Goal: Check status: Check status

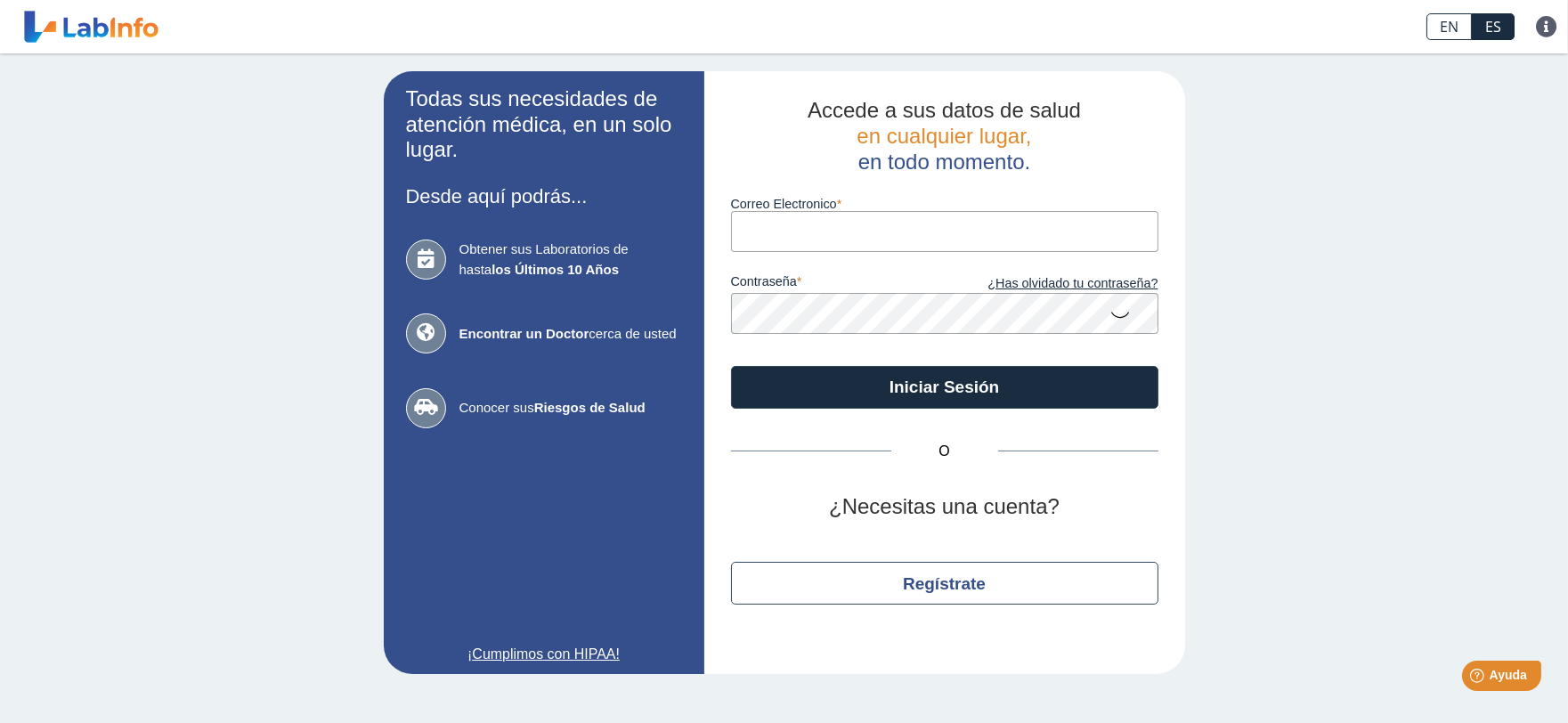
click at [788, 227] on input "Correo Electronico" at bounding box center [944, 231] width 428 height 40
type input "[EMAIL_ADDRESS][DOMAIN_NAME]"
click at [731, 366] on button "Iniciar Sesión" at bounding box center [944, 387] width 428 height 42
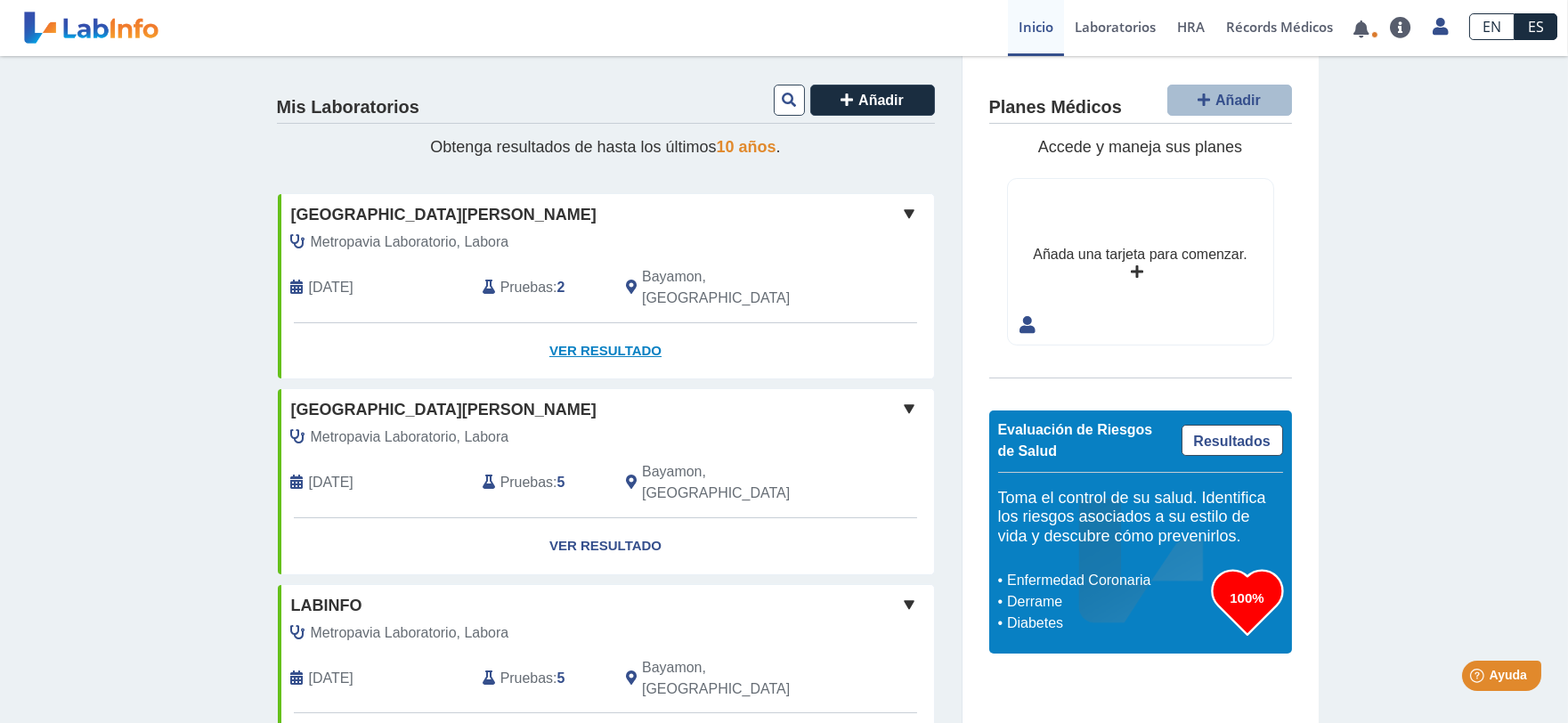
click at [566, 323] on link "Ver Resultado" at bounding box center [605, 350] width 656 height 56
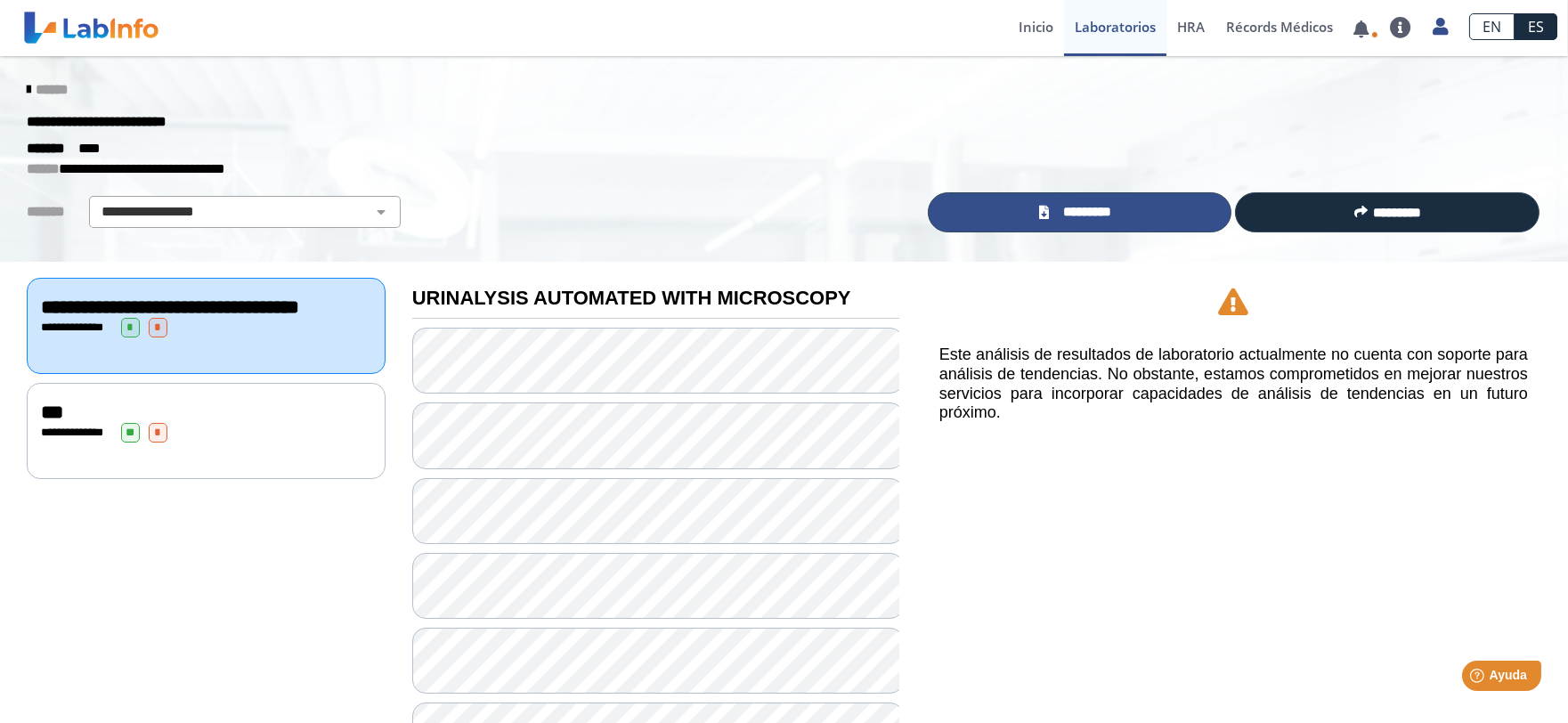
drag, startPoint x: 1100, startPoint y: 209, endPoint x: 1044, endPoint y: 260, distance: 75.7
click at [1099, 209] on span "*********" at bounding box center [1086, 212] width 65 height 20
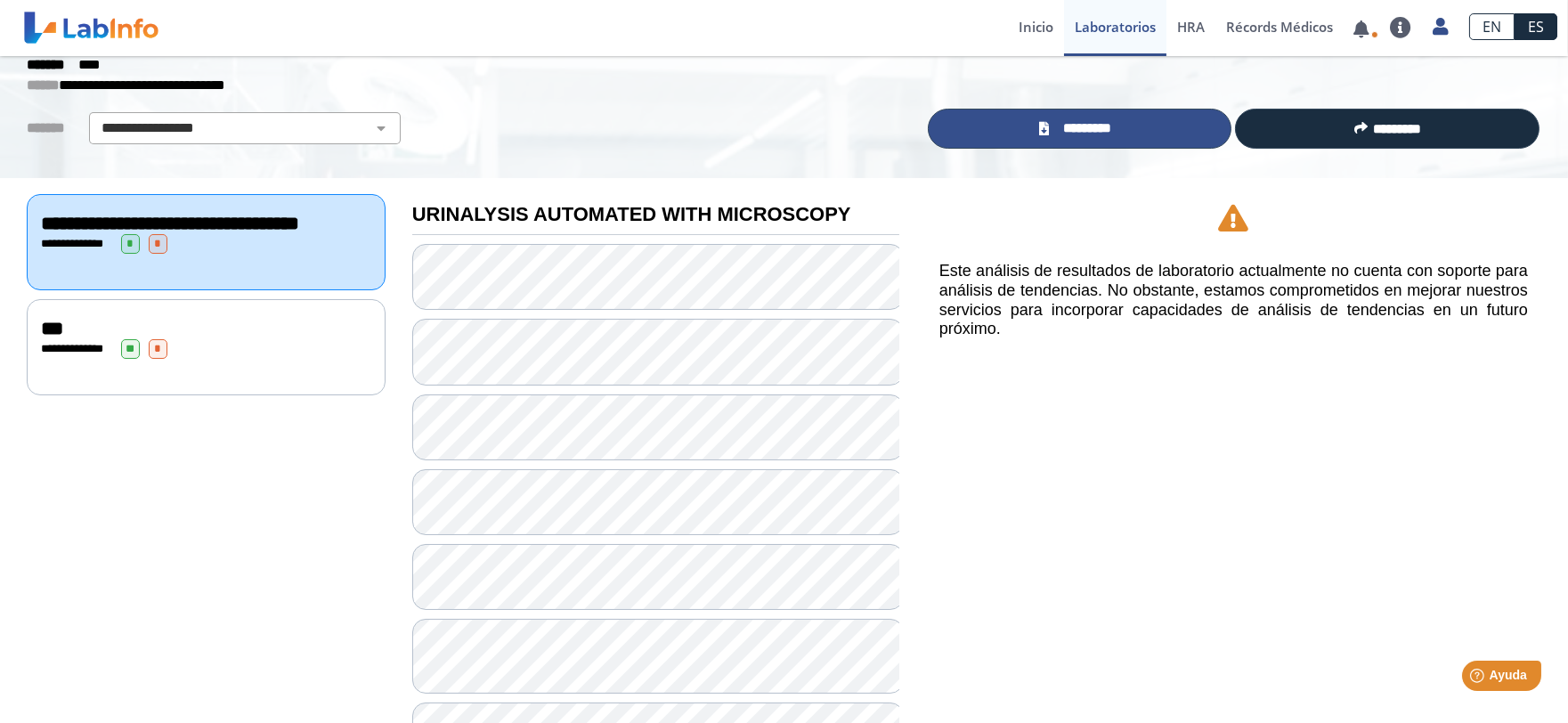
scroll to position [198, 0]
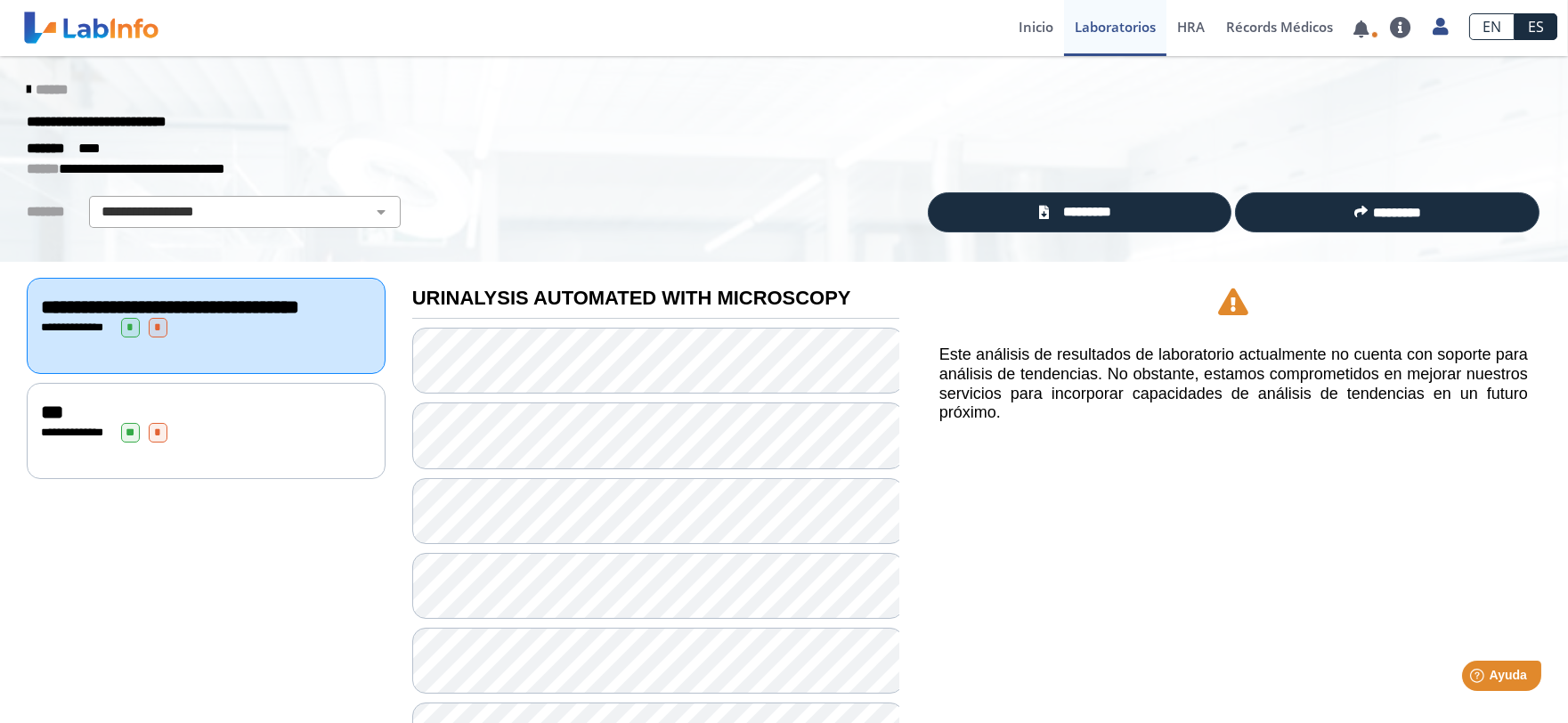
scroll to position [296, 0]
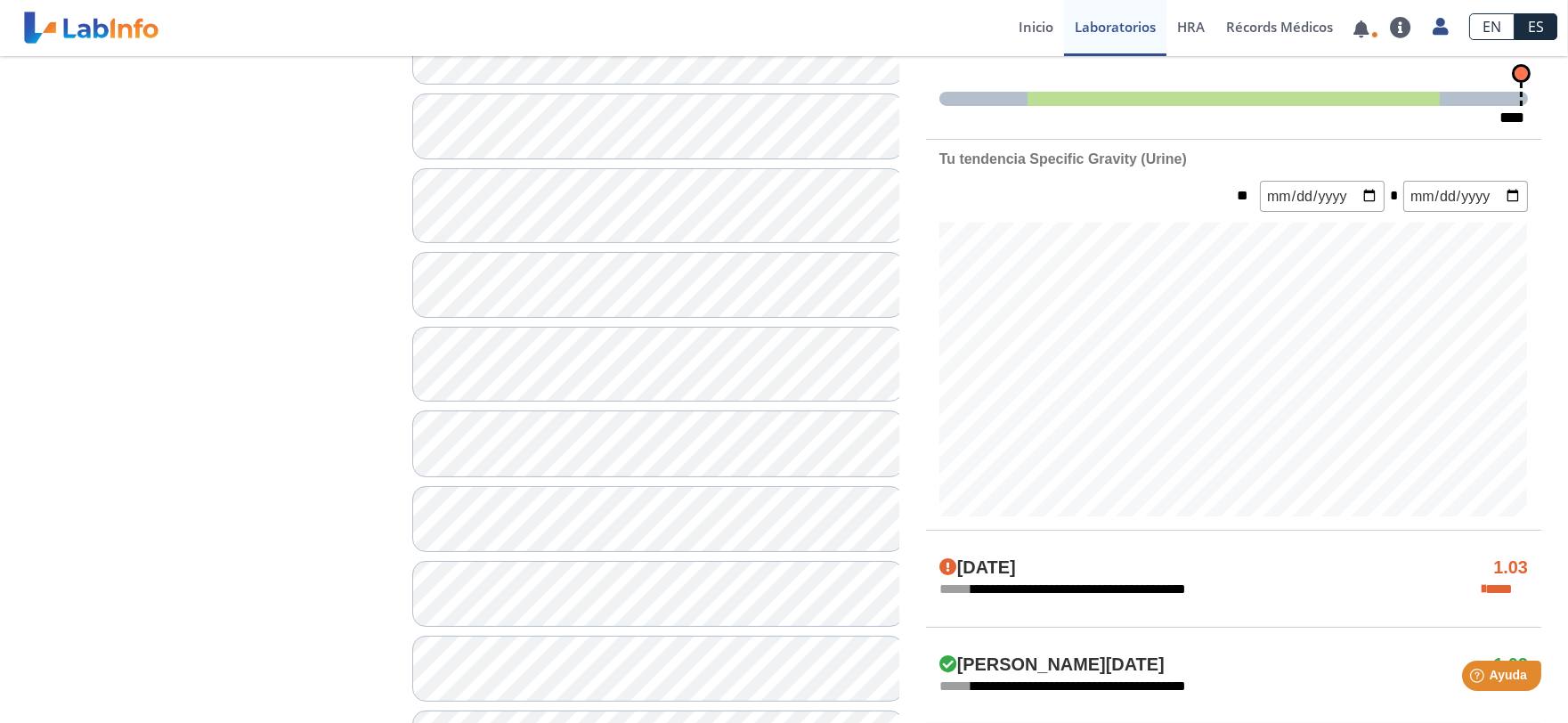
scroll to position [593, 0]
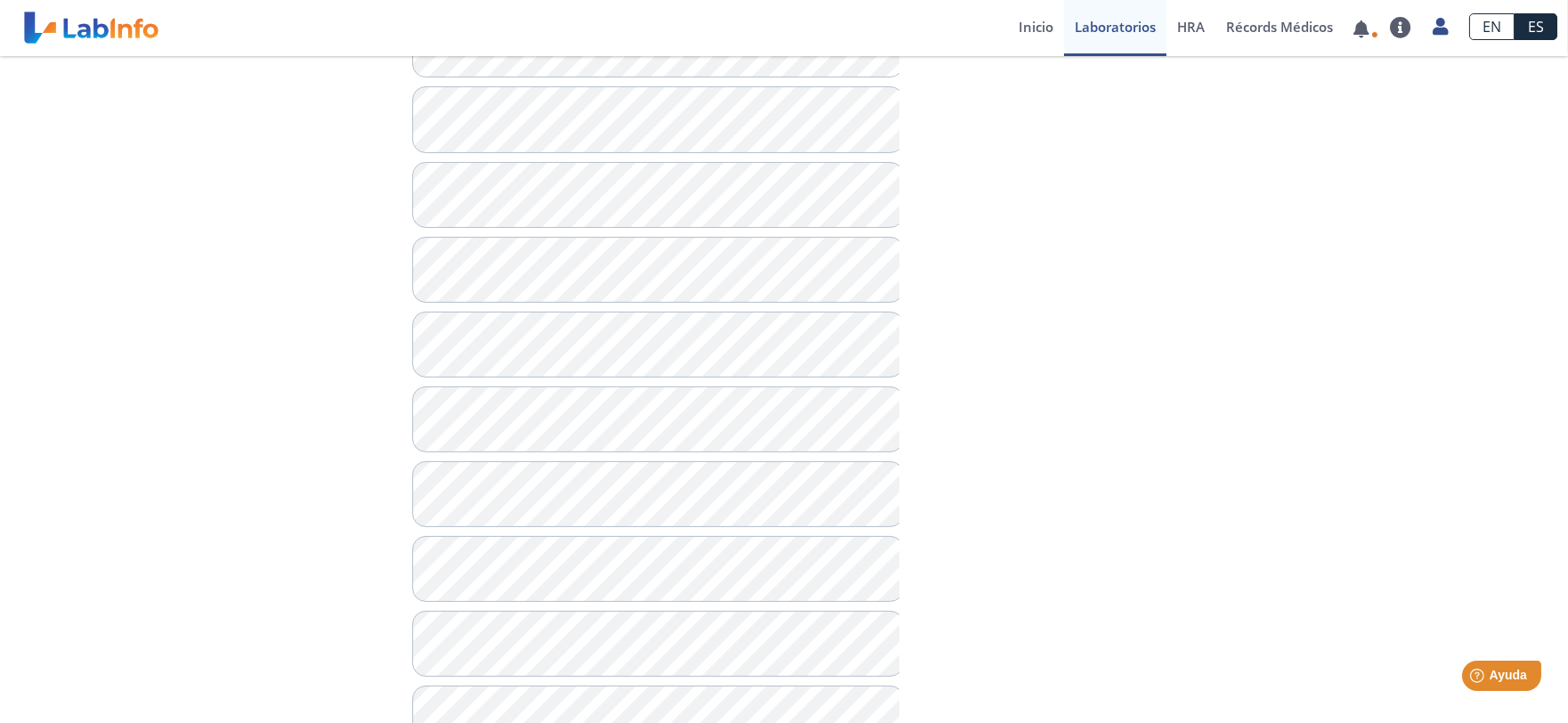
scroll to position [1006, 0]
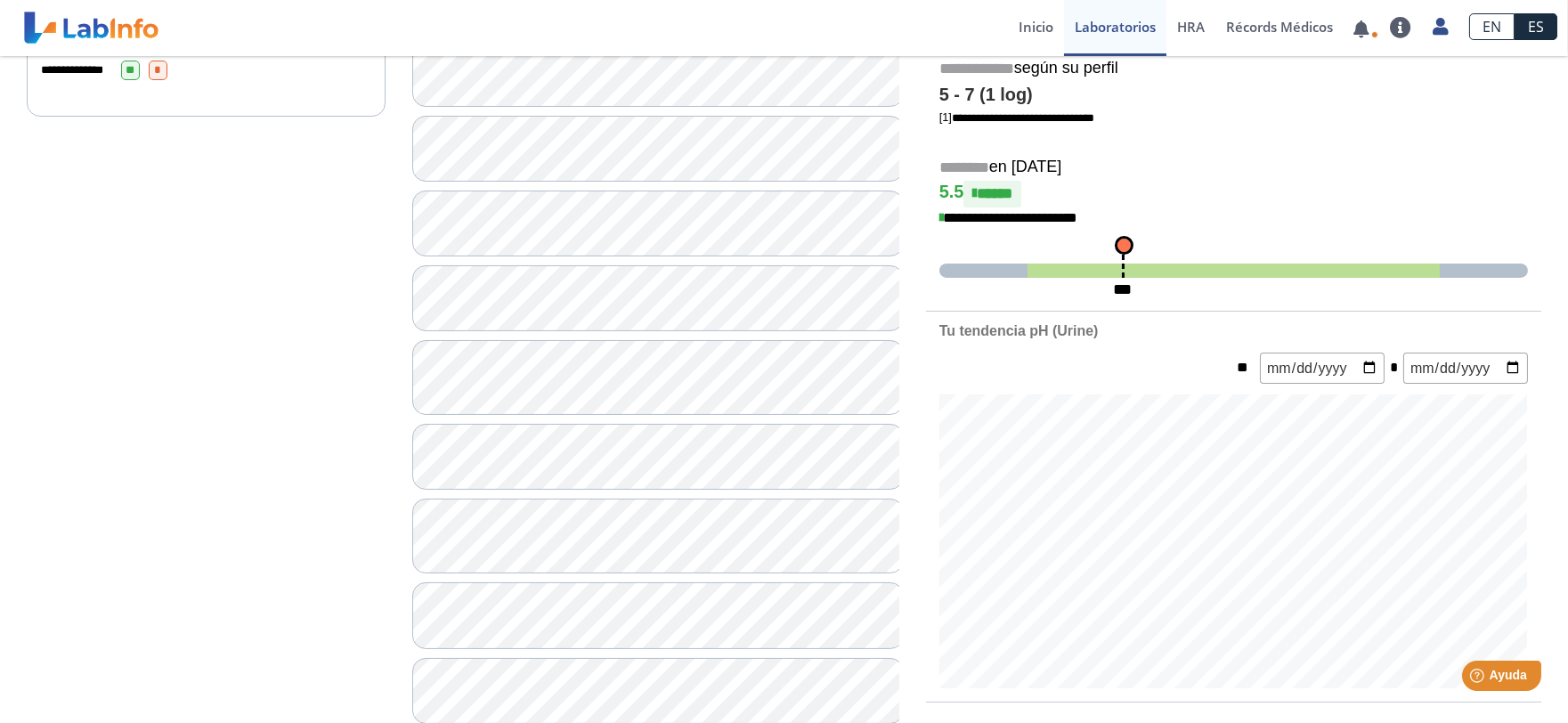
scroll to position [361, 0]
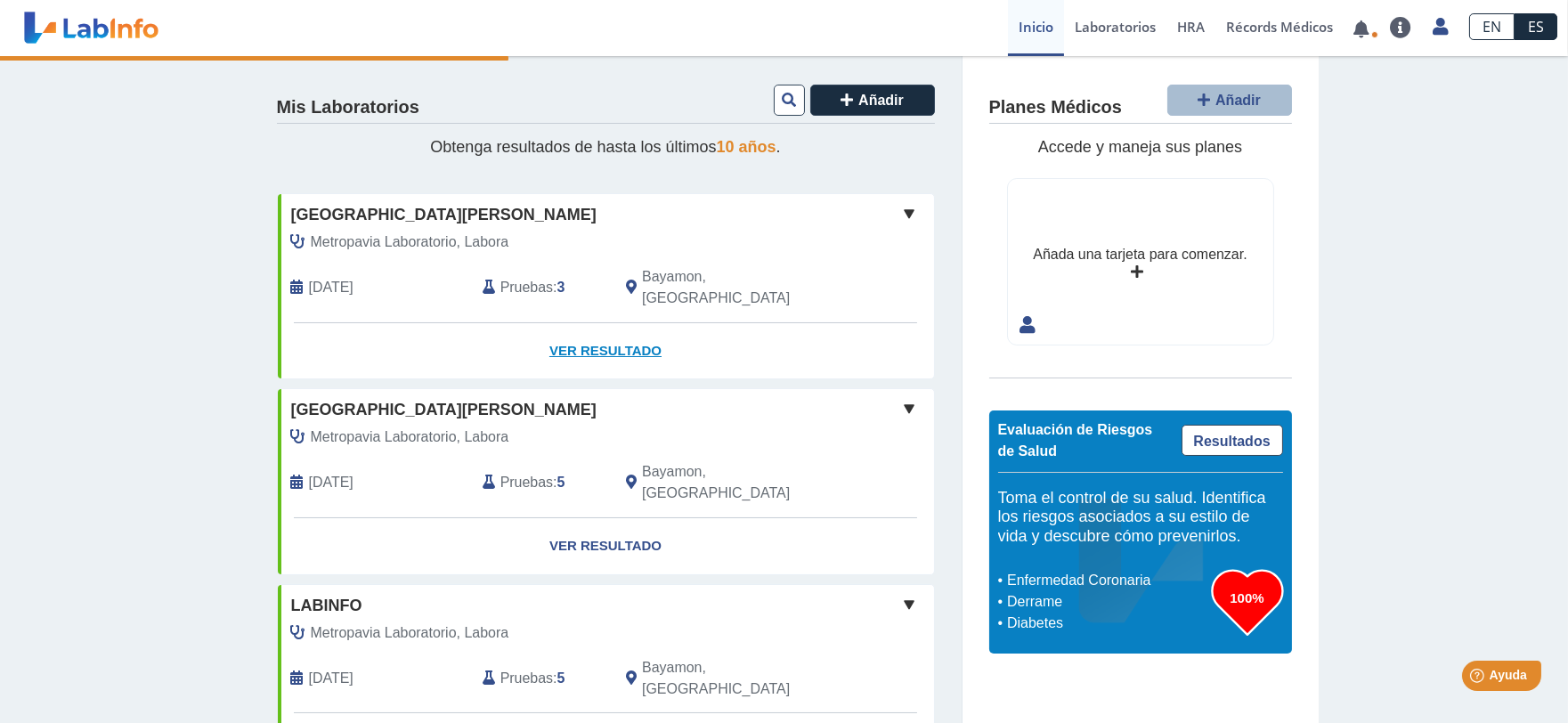
click at [598, 323] on link "Ver Resultado" at bounding box center [605, 350] width 656 height 56
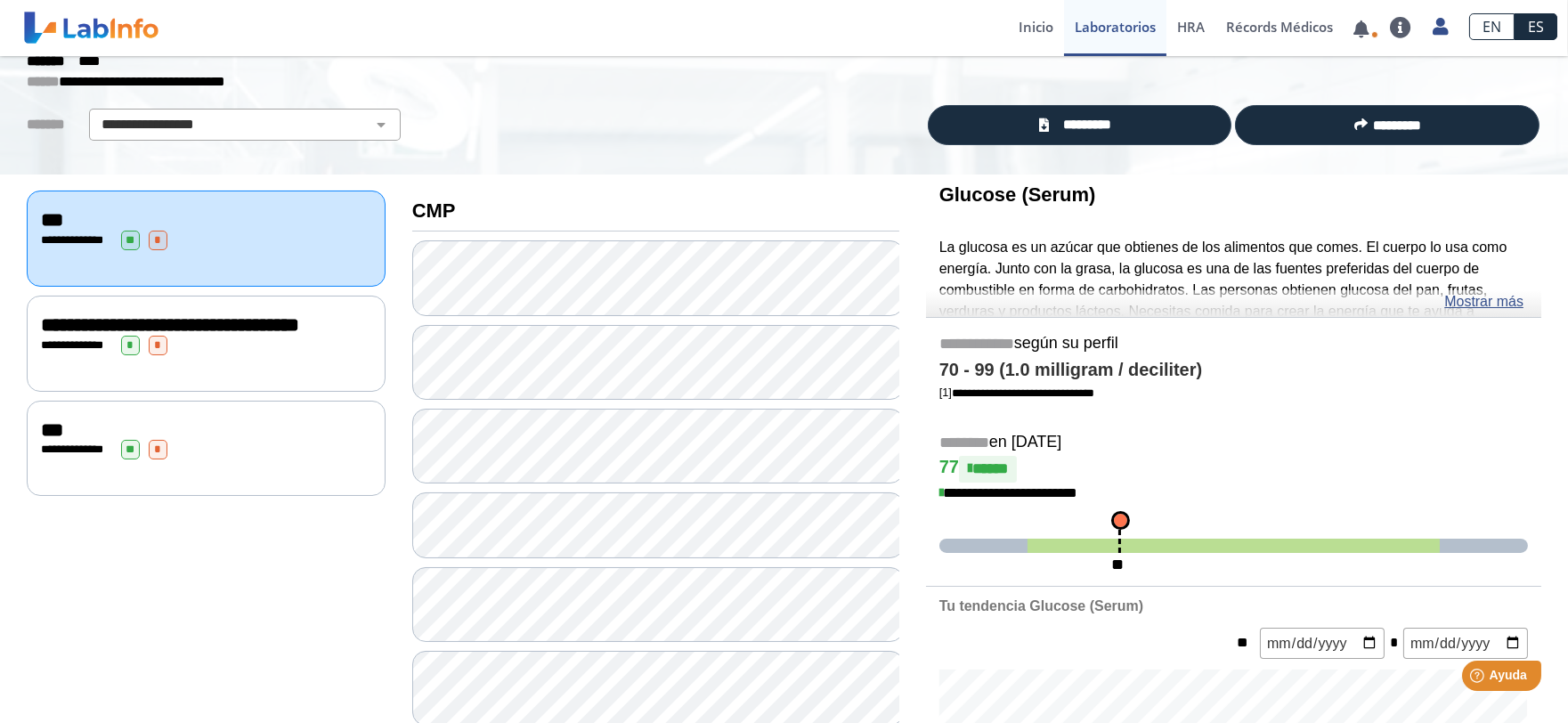
scroll to position [198, 0]
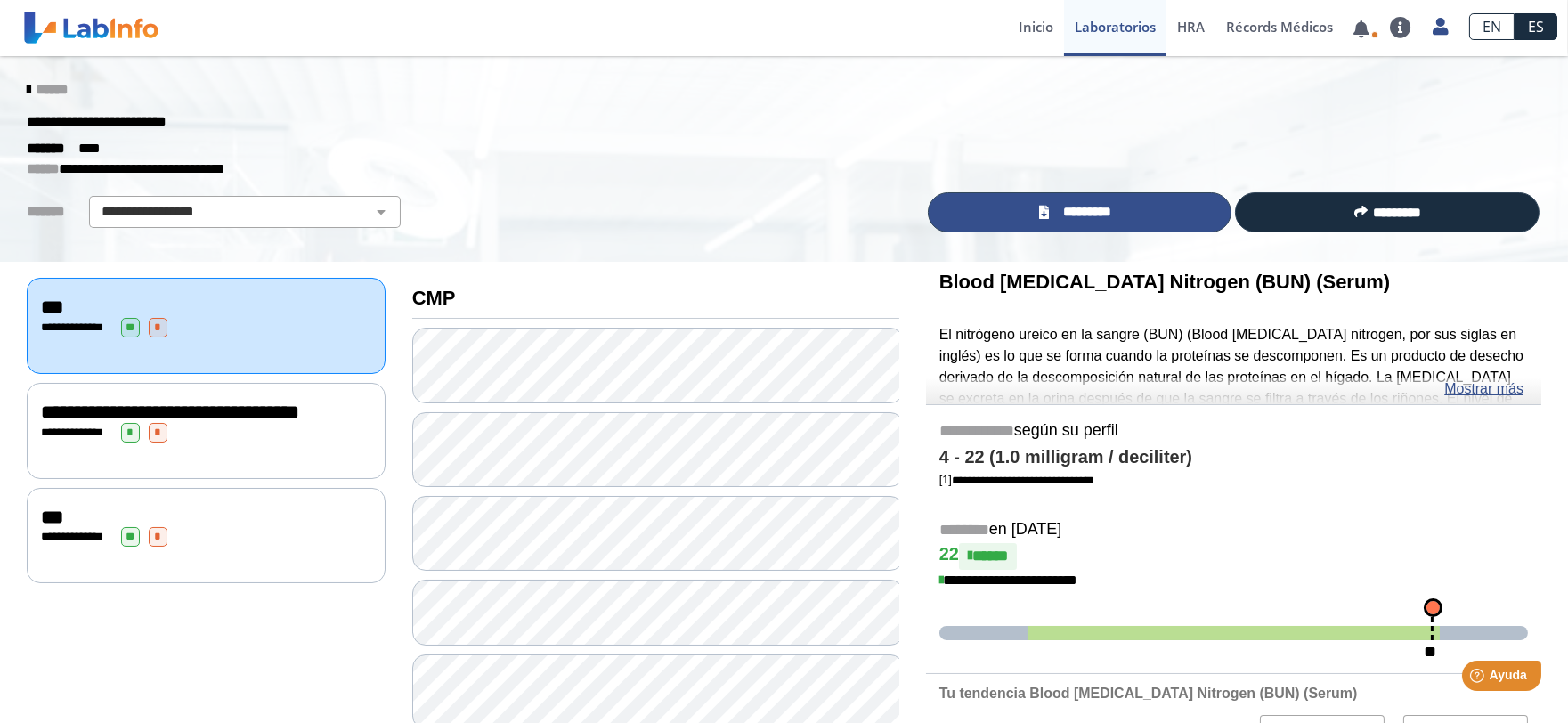
click at [1101, 226] on link "*********" at bounding box center [1080, 212] width 304 height 40
click at [1070, 214] on span "*********" at bounding box center [1086, 212] width 65 height 20
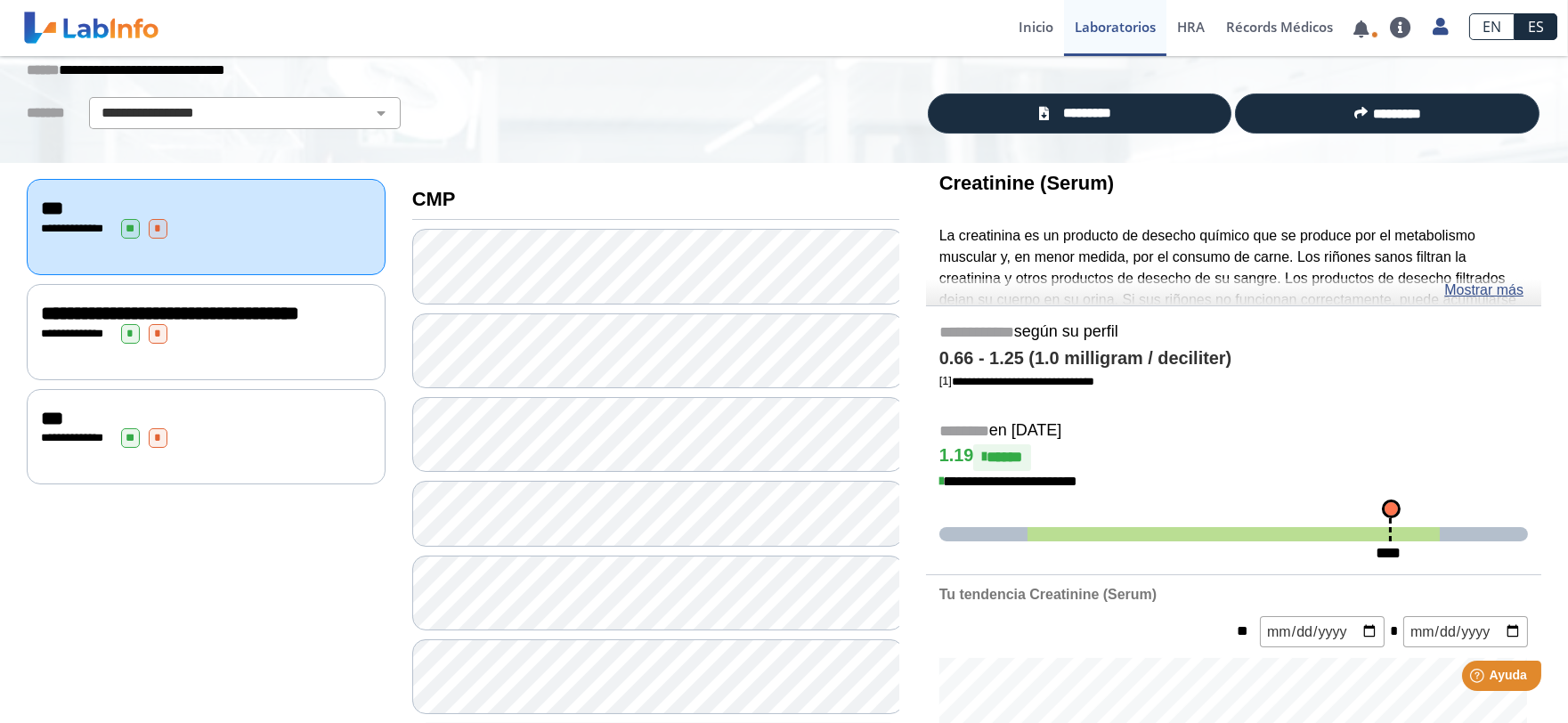
scroll to position [198, 0]
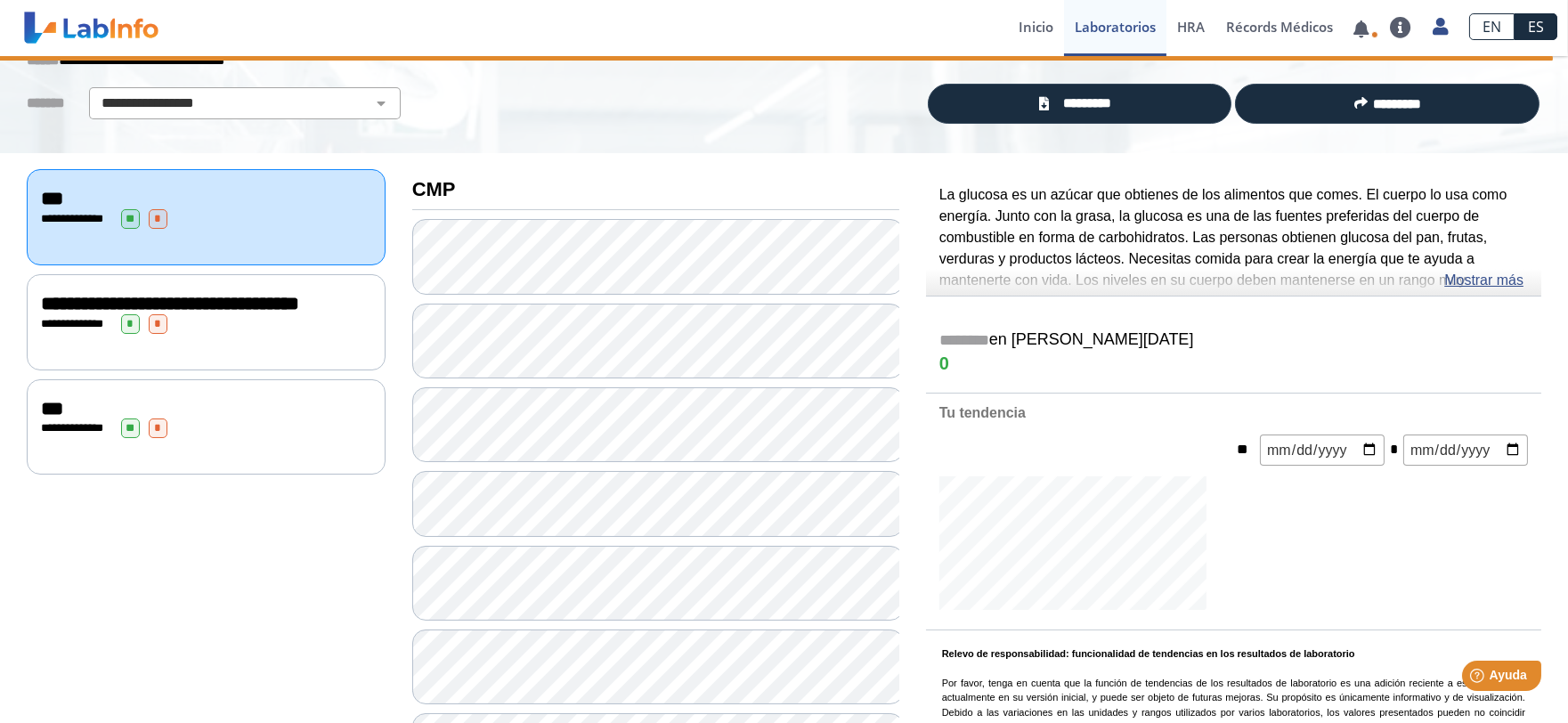
scroll to position [19, 0]
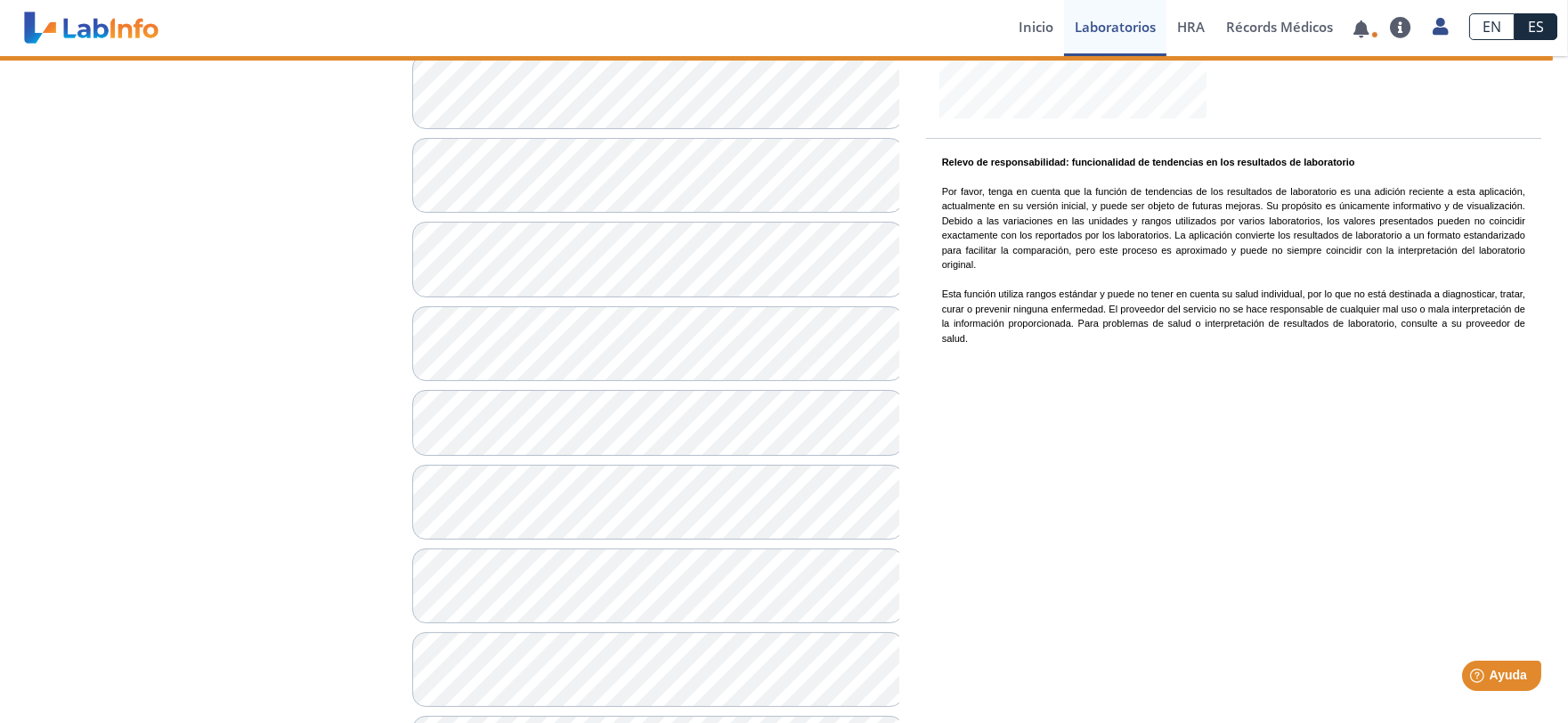
scroll to position [613, 0]
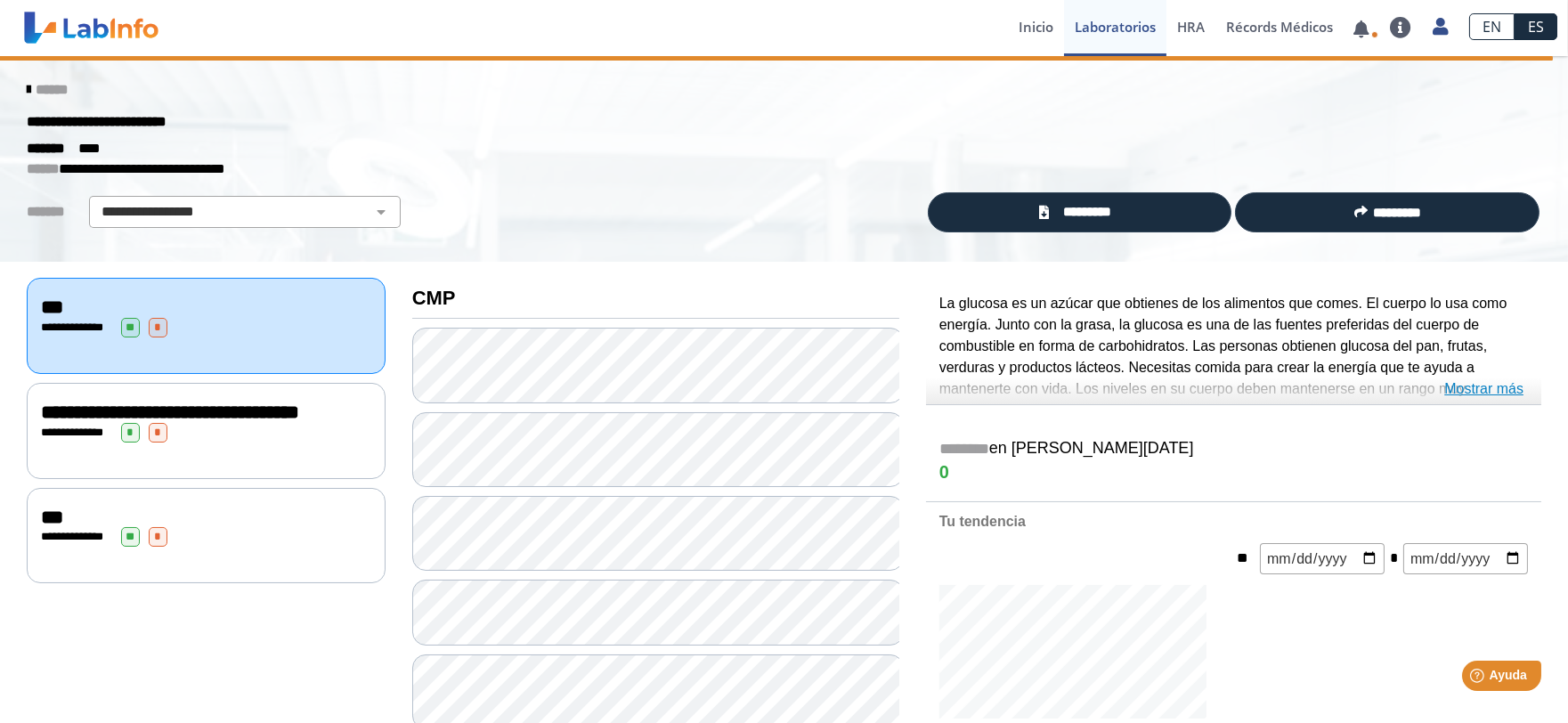
click at [1492, 390] on link "Mostrar más" at bounding box center [1483, 388] width 79 height 21
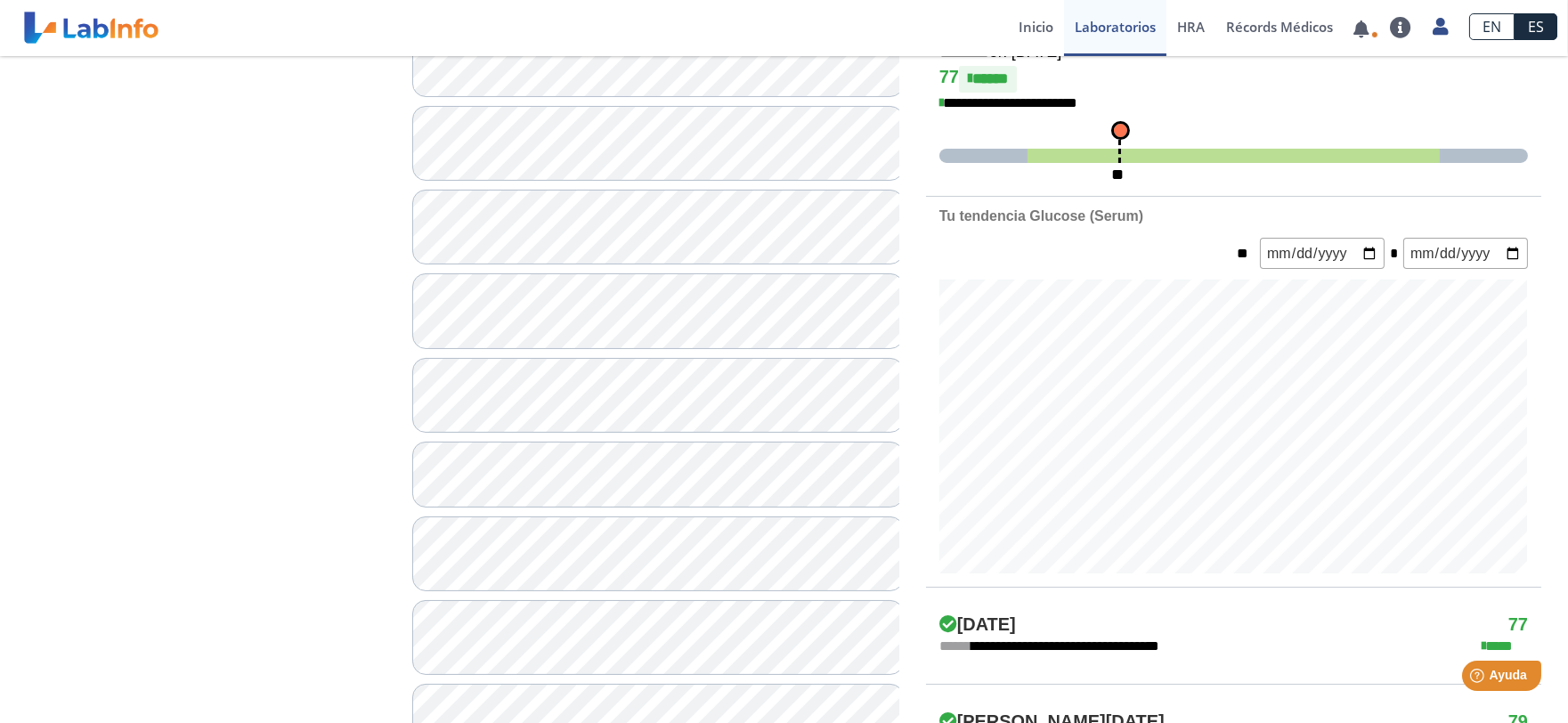
scroll to position [514, 0]
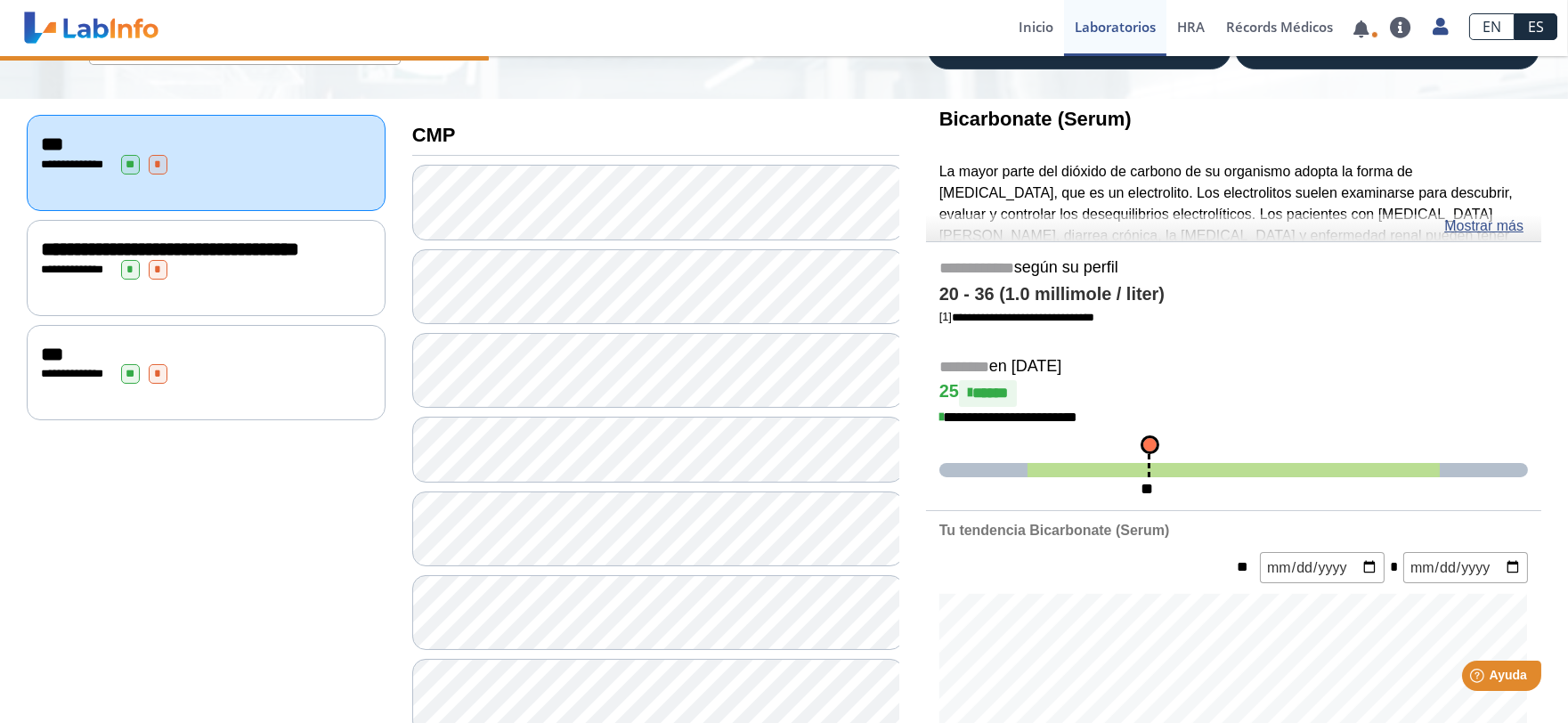
scroll to position [119, 0]
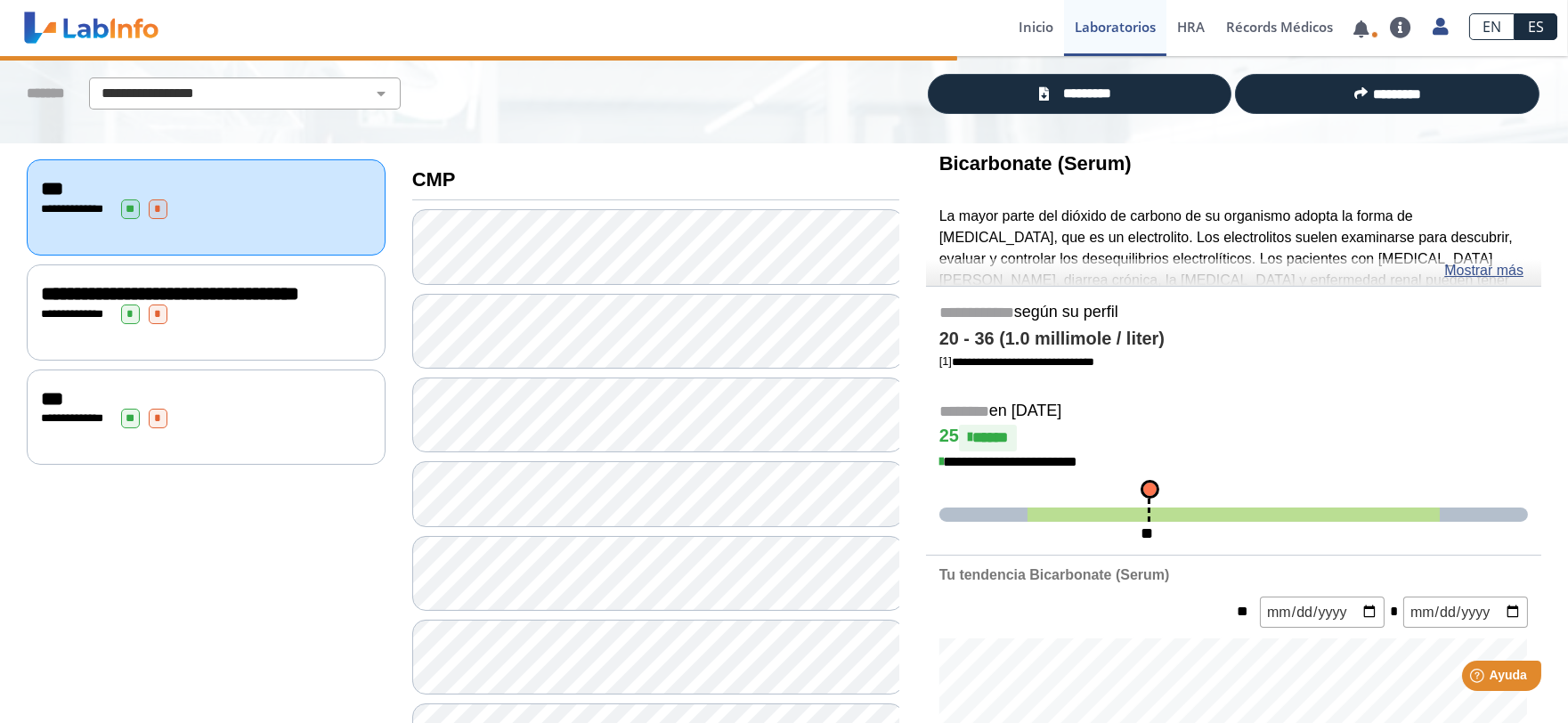
click at [1488, 271] on link "Mostrar más" at bounding box center [1483, 270] width 79 height 21
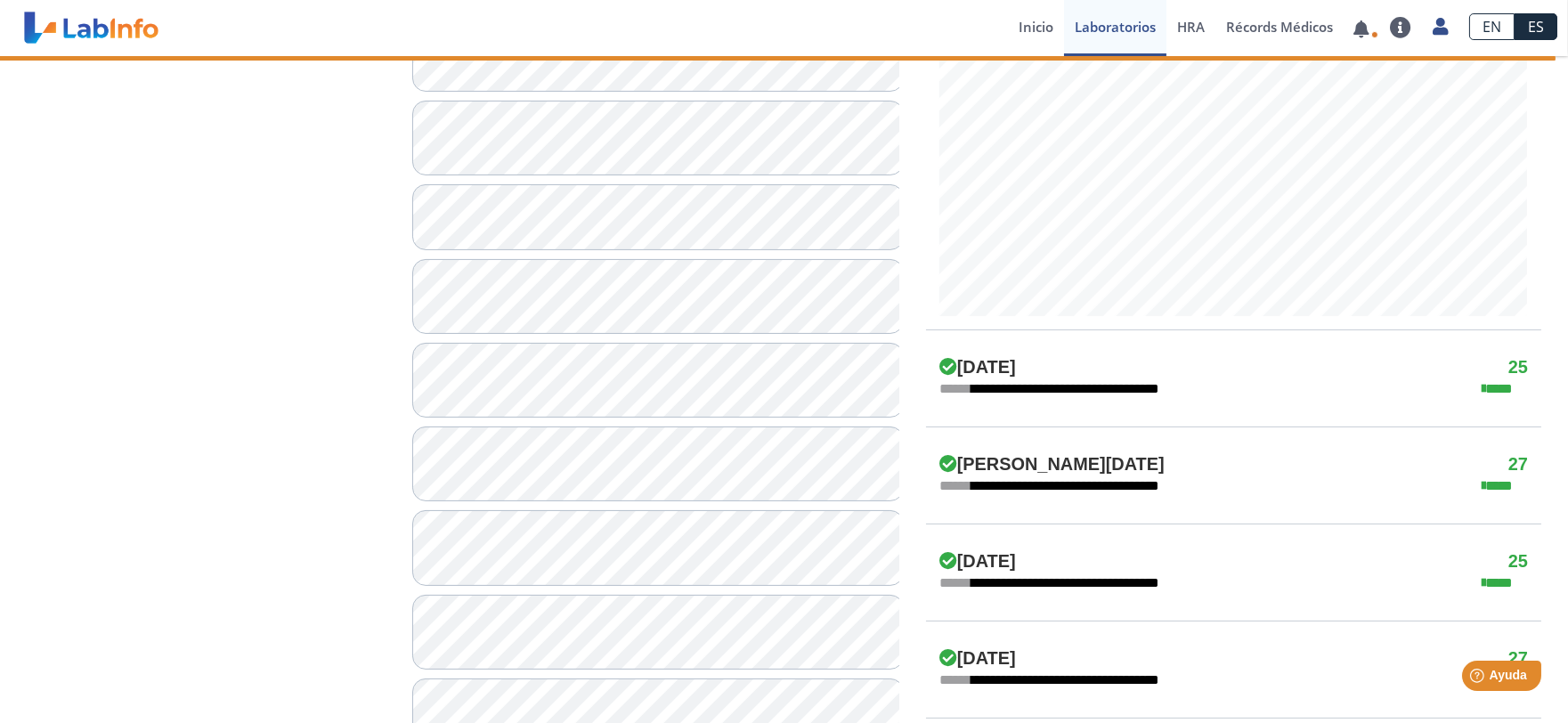
scroll to position [910, 0]
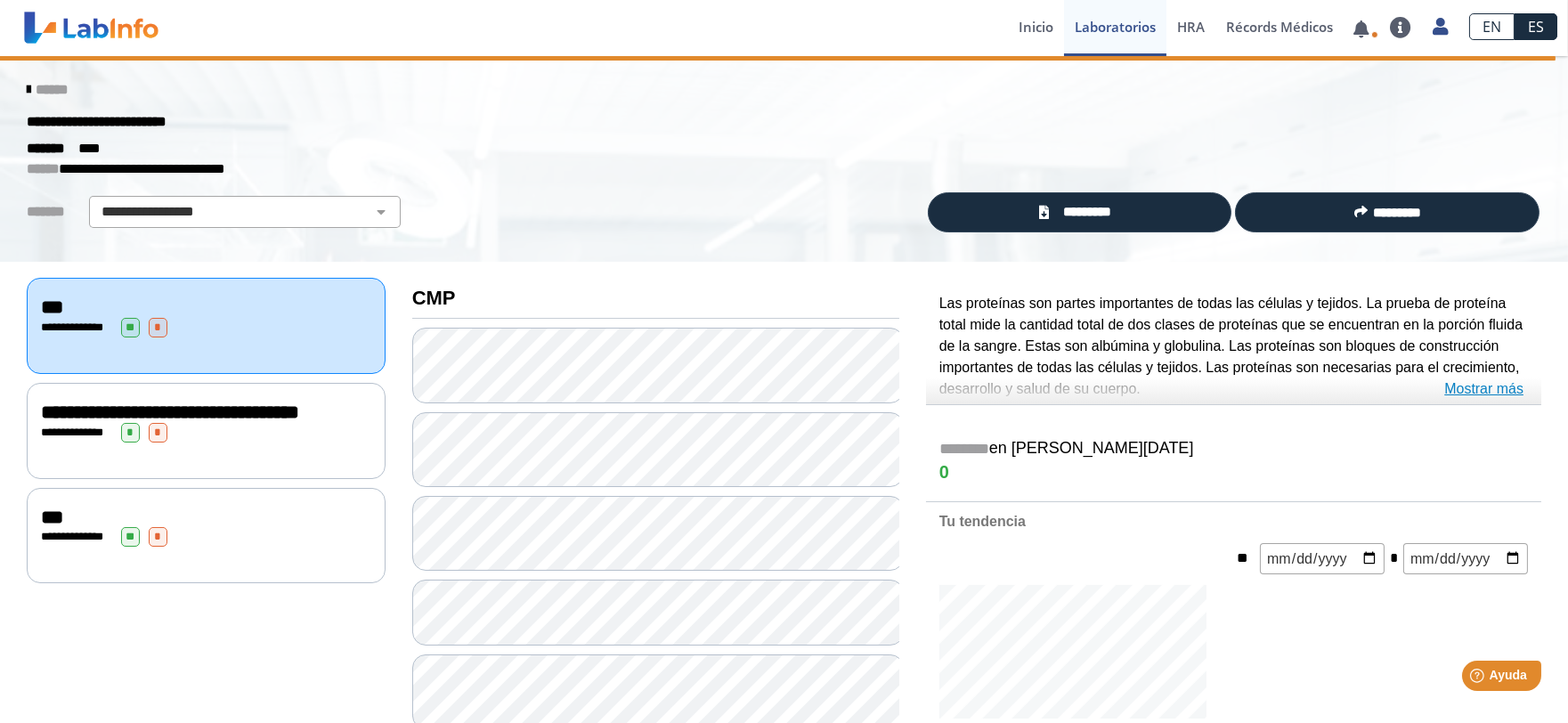
click at [1485, 385] on link "Mostrar más" at bounding box center [1483, 388] width 79 height 21
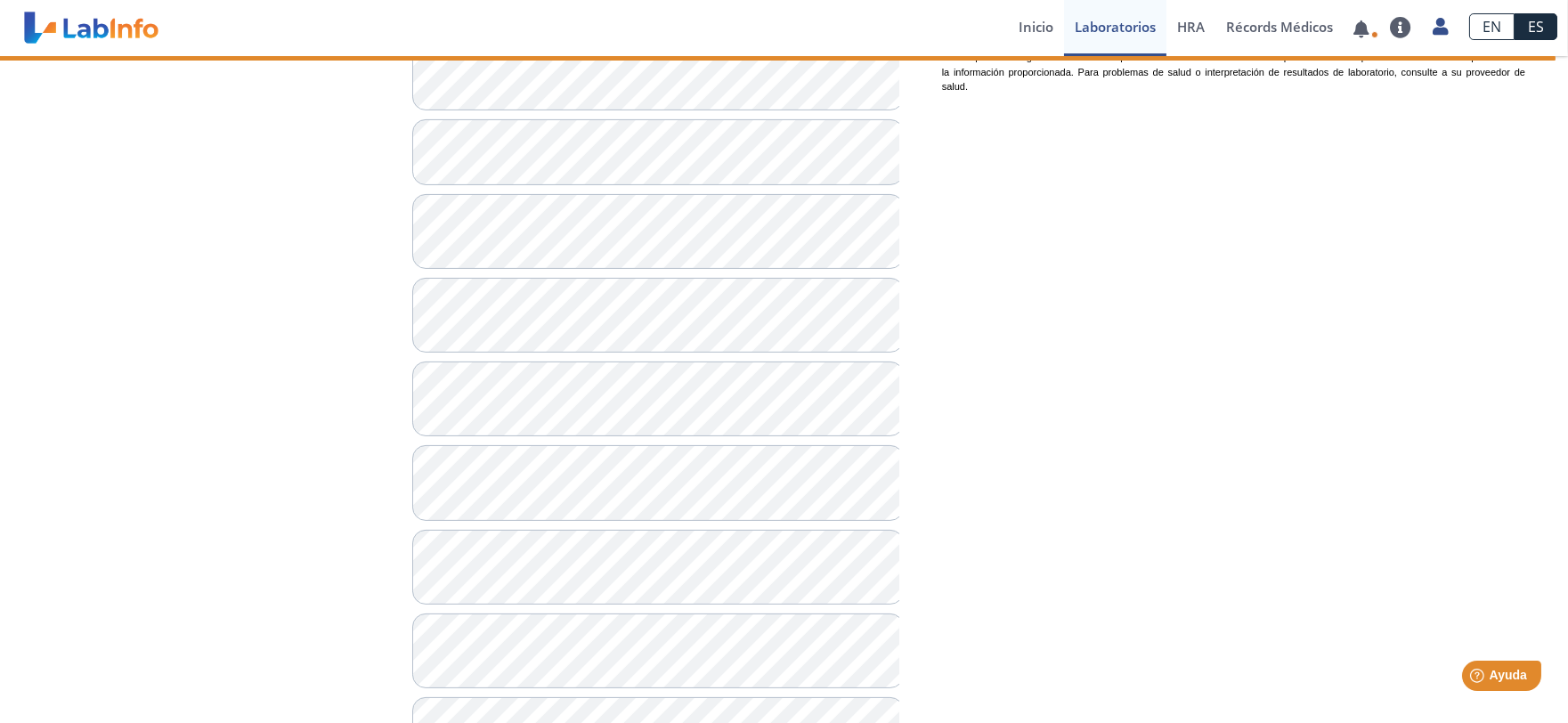
scroll to position [890, 0]
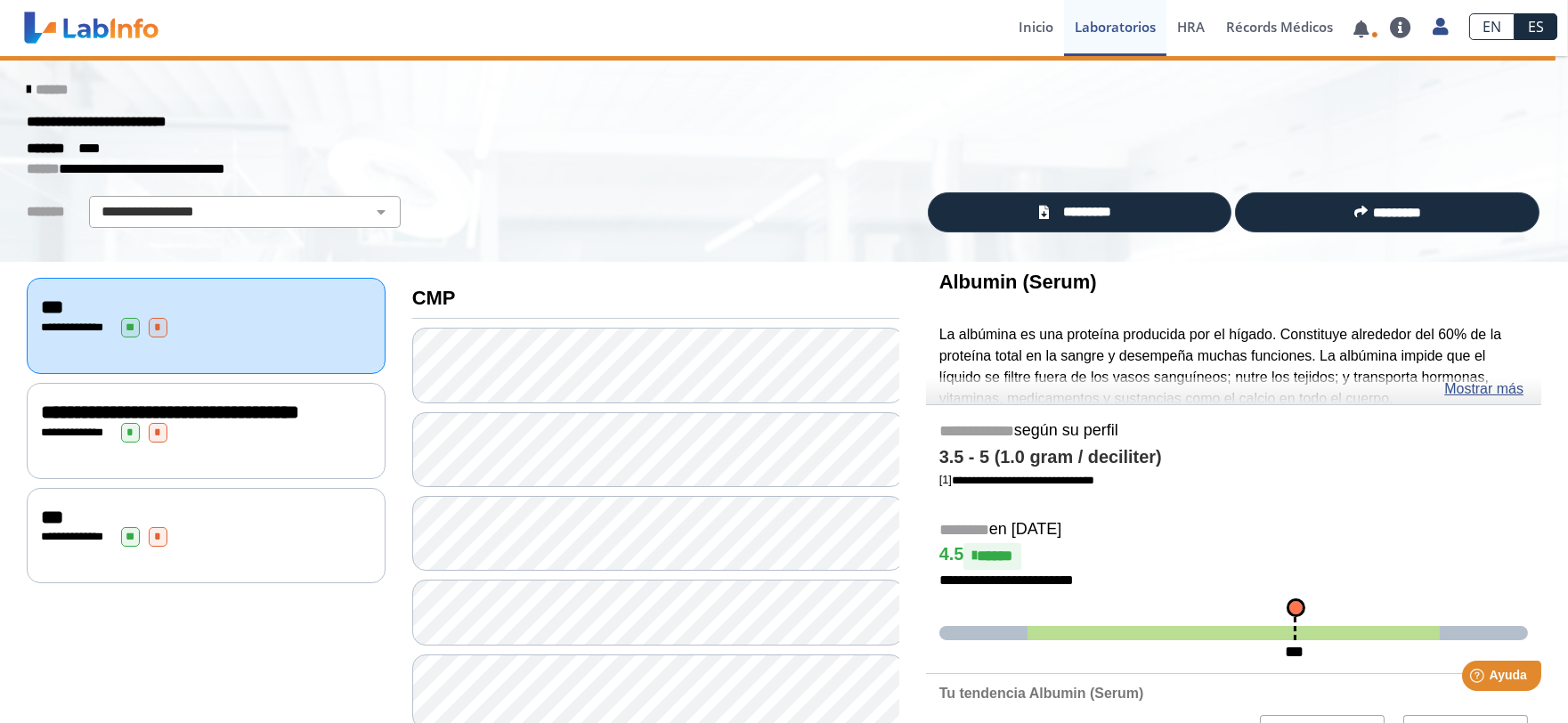
drag, startPoint x: 1487, startPoint y: 392, endPoint x: 1472, endPoint y: 392, distance: 15.0
click at [1485, 392] on link "Mostrar más" at bounding box center [1483, 388] width 79 height 21
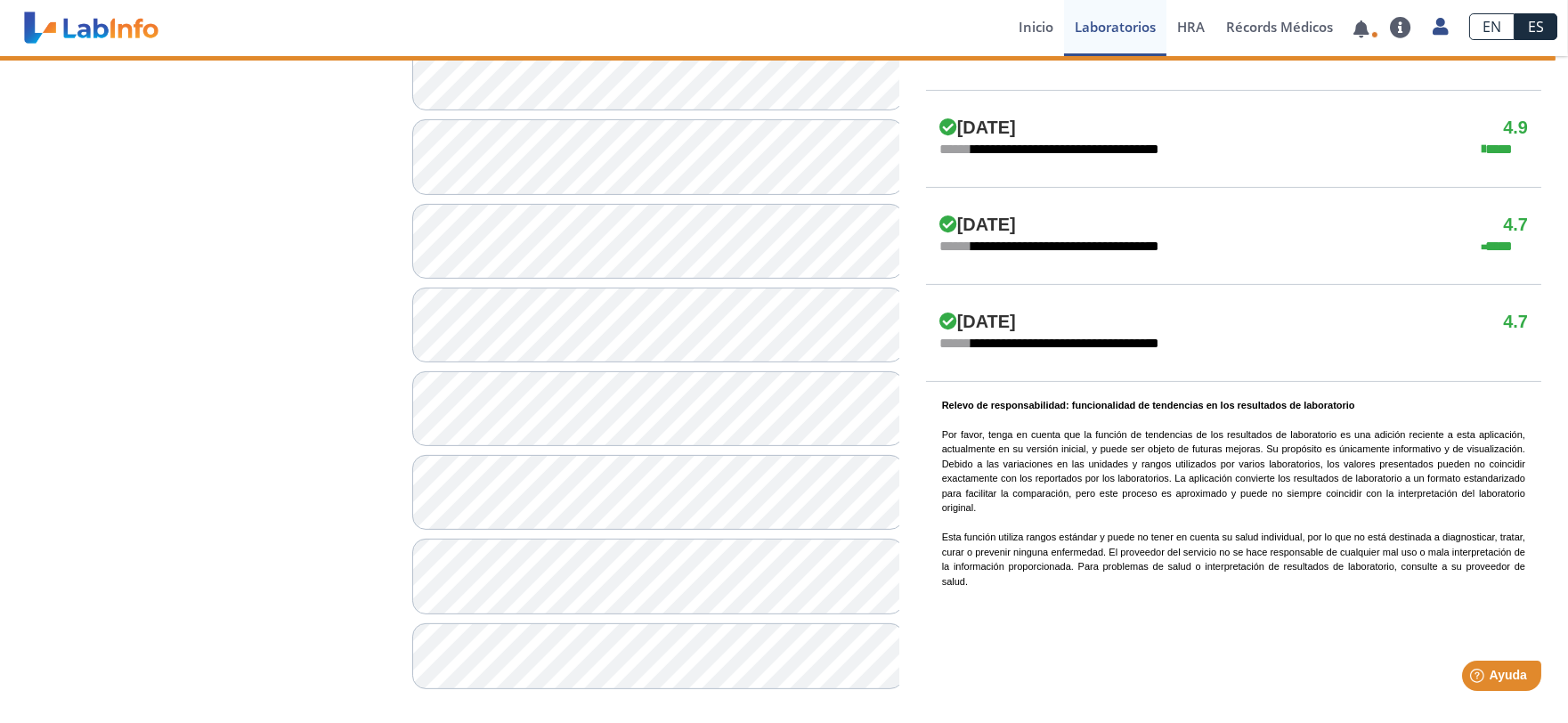
scroll to position [1207, 0]
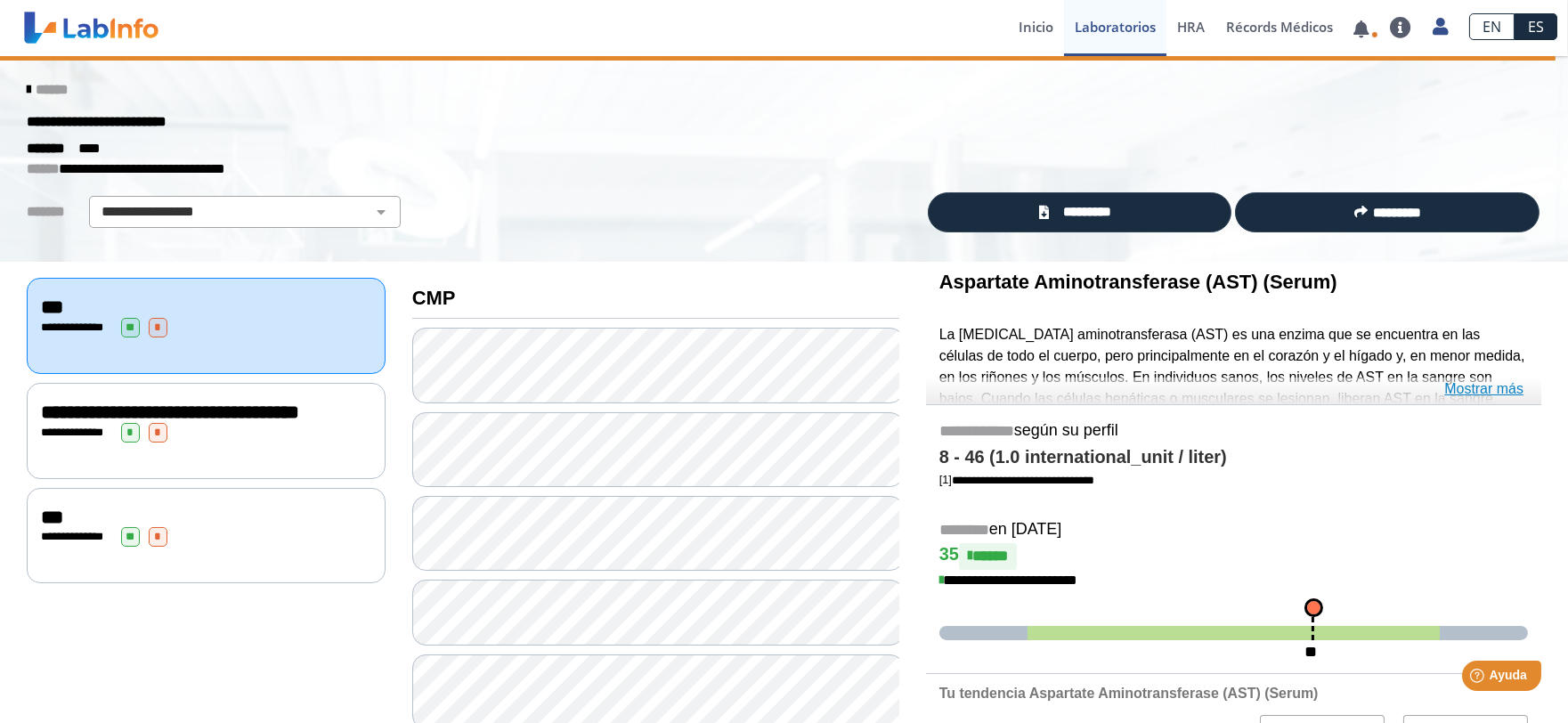
click at [1487, 386] on link "Mostrar más" at bounding box center [1483, 388] width 79 height 21
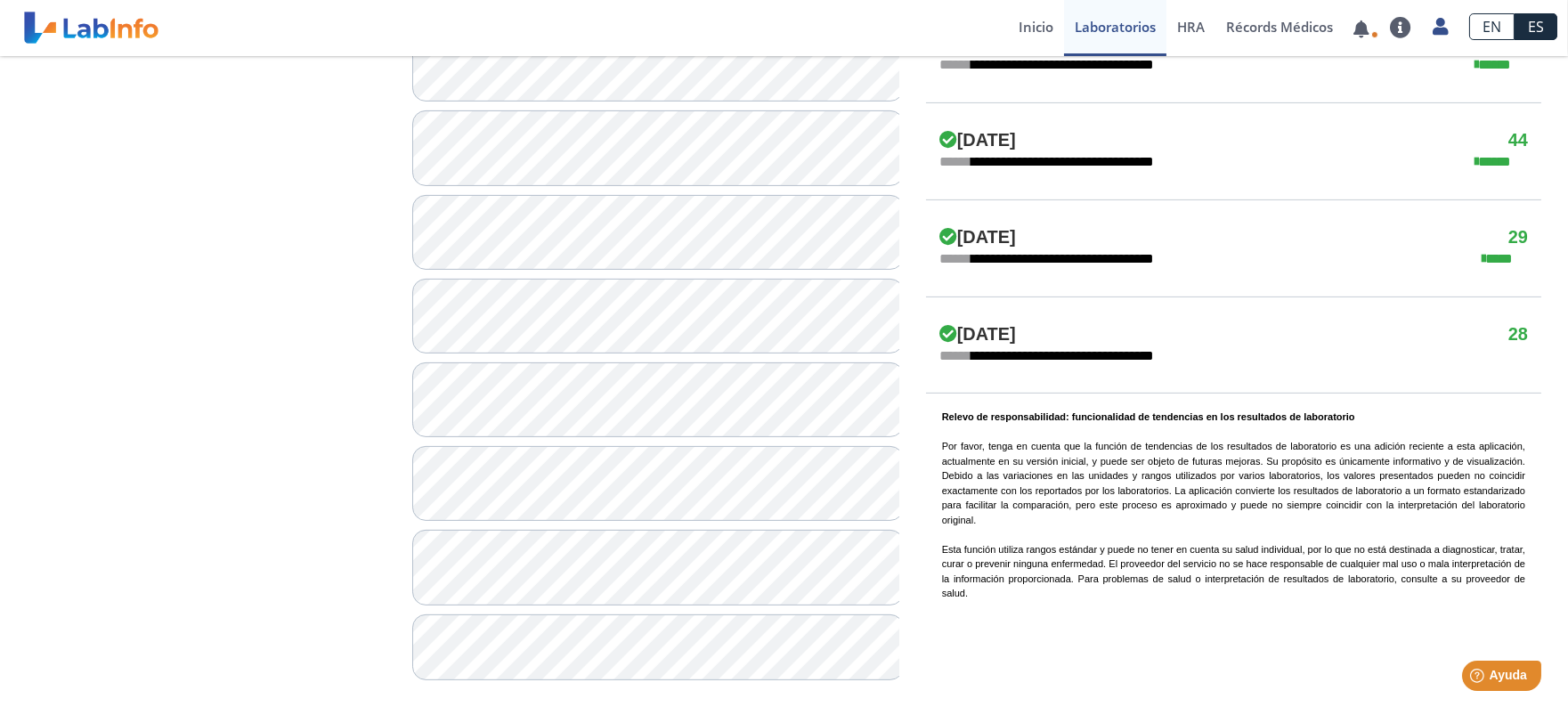
scroll to position [1207, 0]
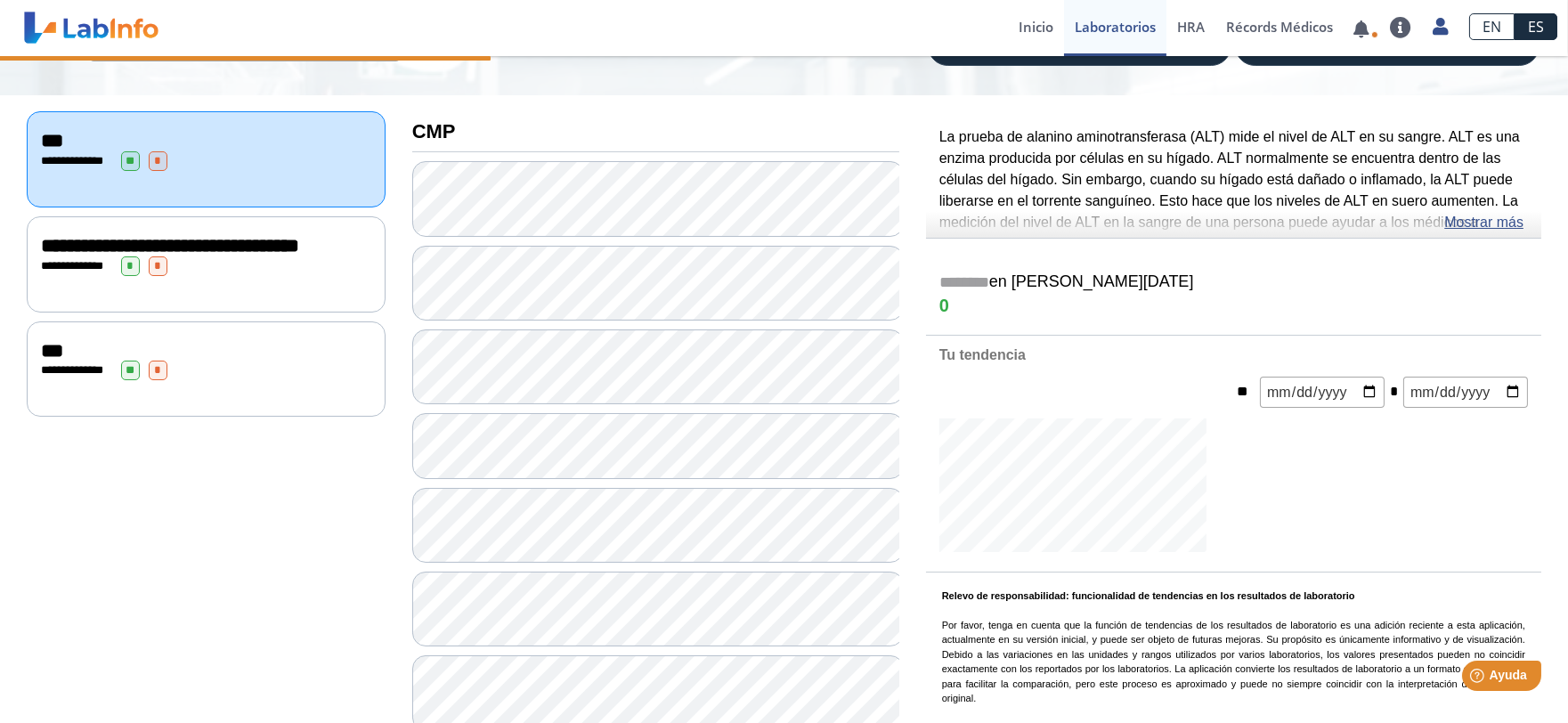
scroll to position [119, 0]
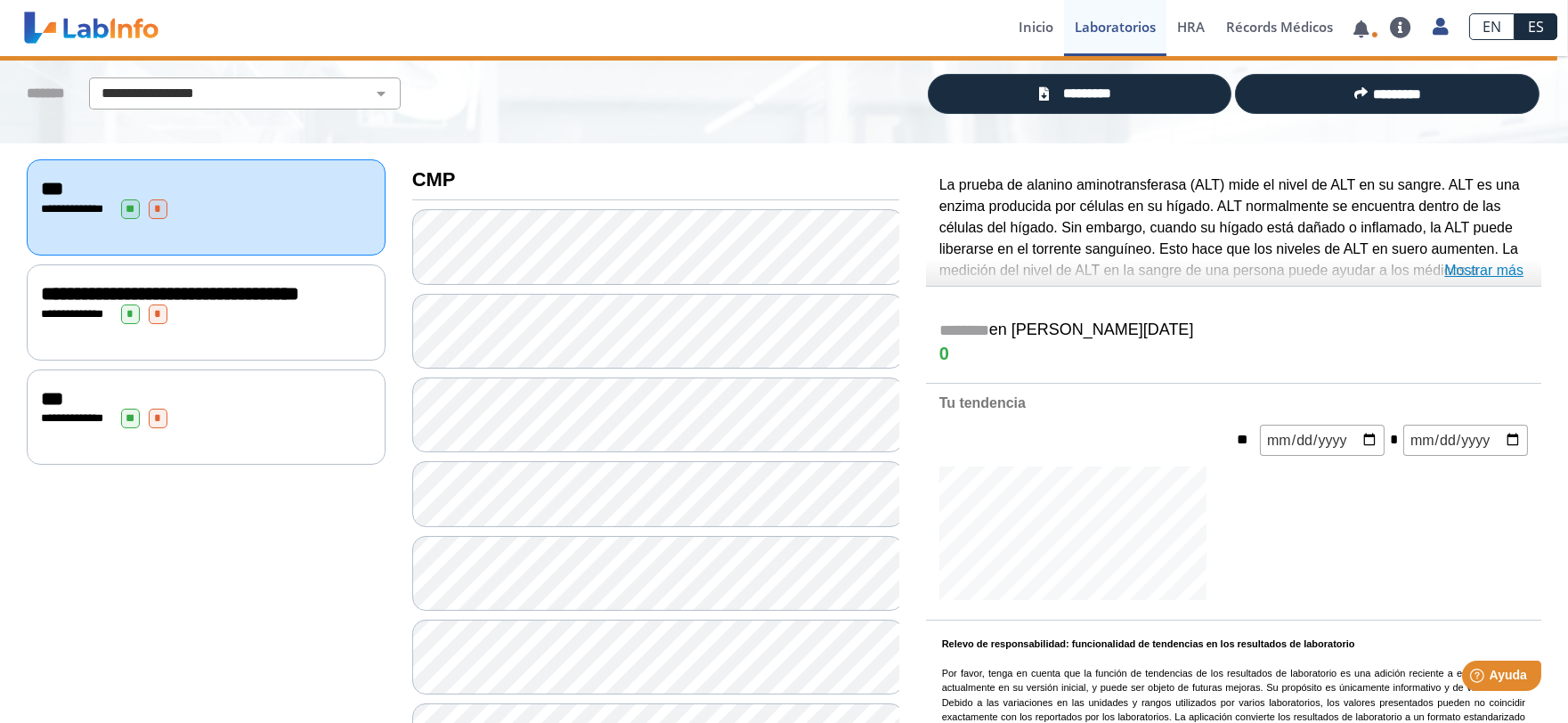
click at [1498, 265] on link "Mostrar más" at bounding box center [1483, 270] width 79 height 21
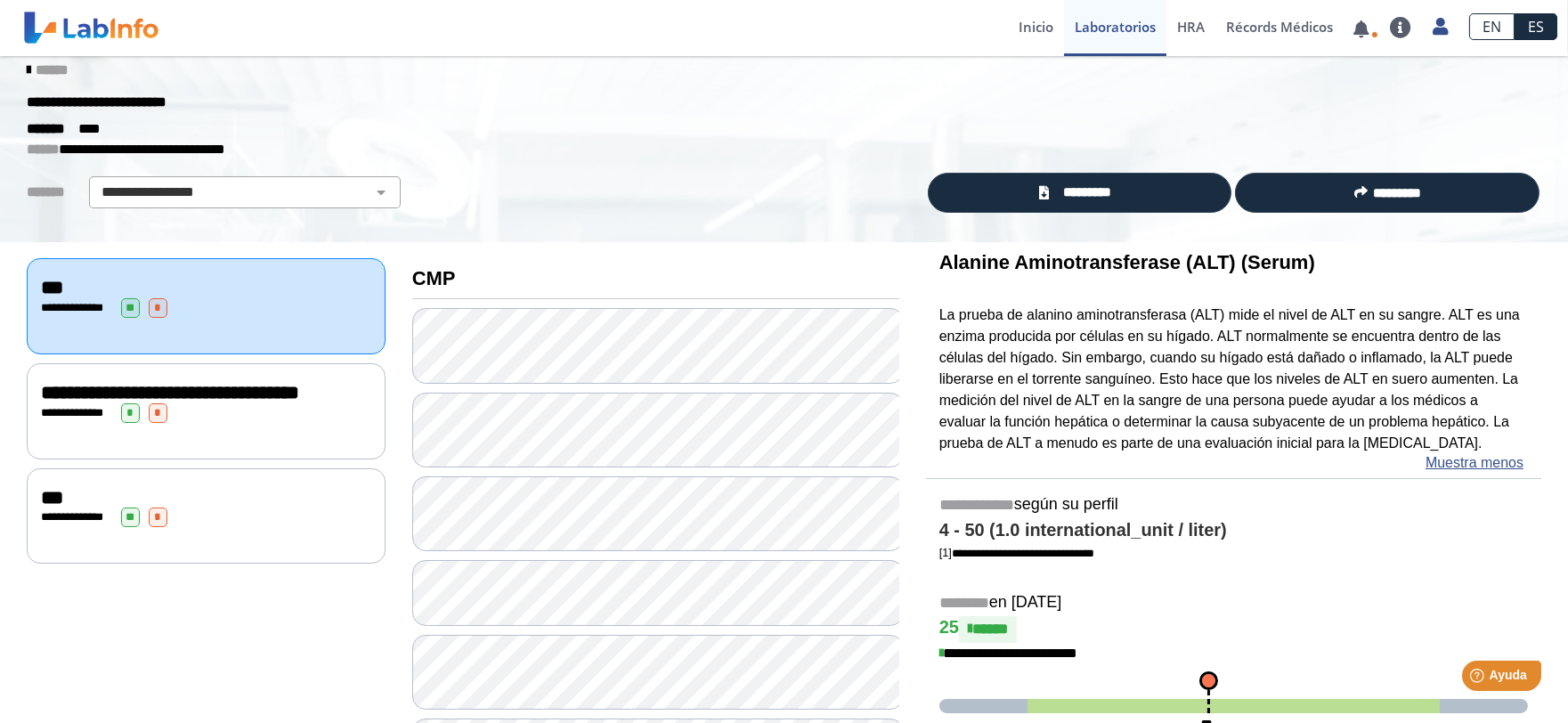
scroll to position [0, 0]
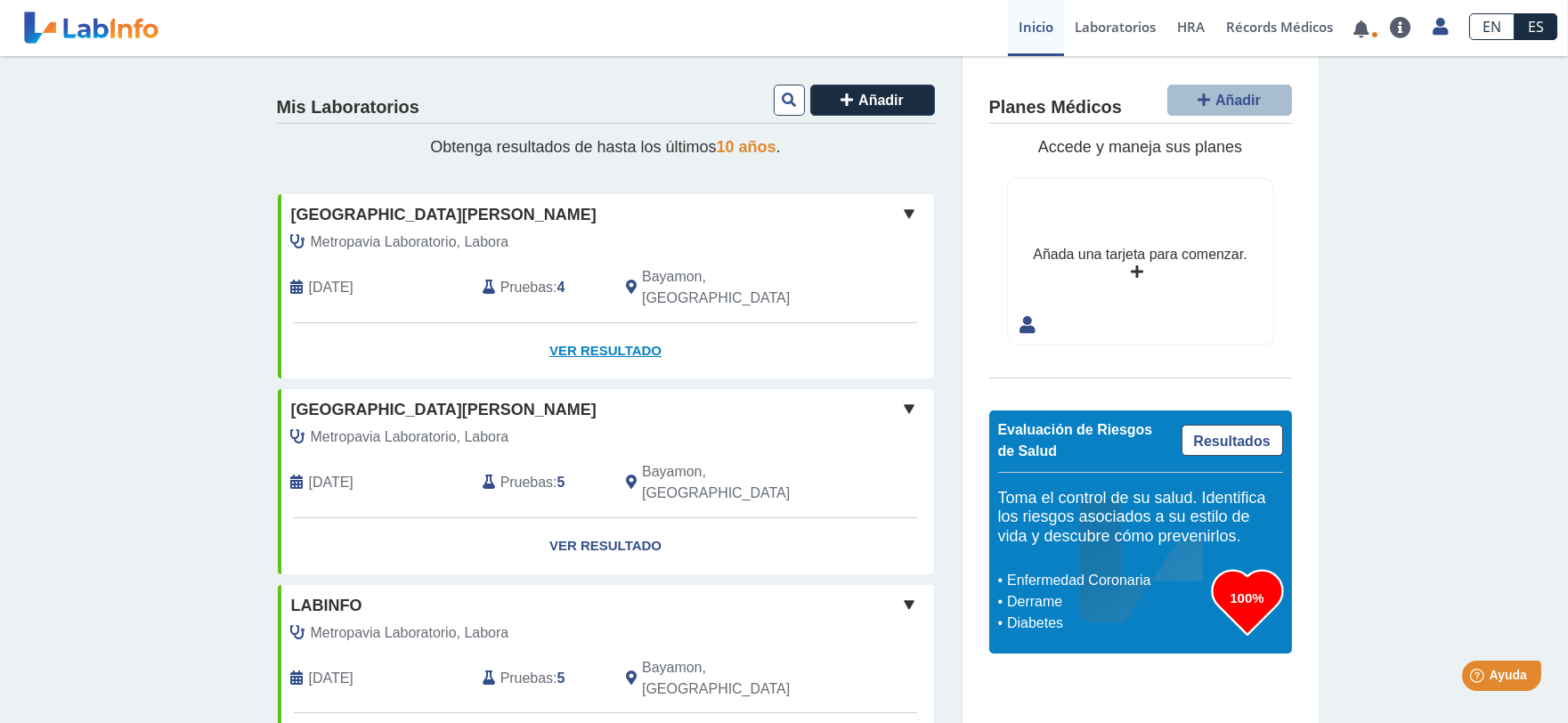
drag, startPoint x: 633, startPoint y: 329, endPoint x: 622, endPoint y: 337, distance: 13.6
click at [633, 330] on link "Ver Resultado" at bounding box center [605, 350] width 656 height 56
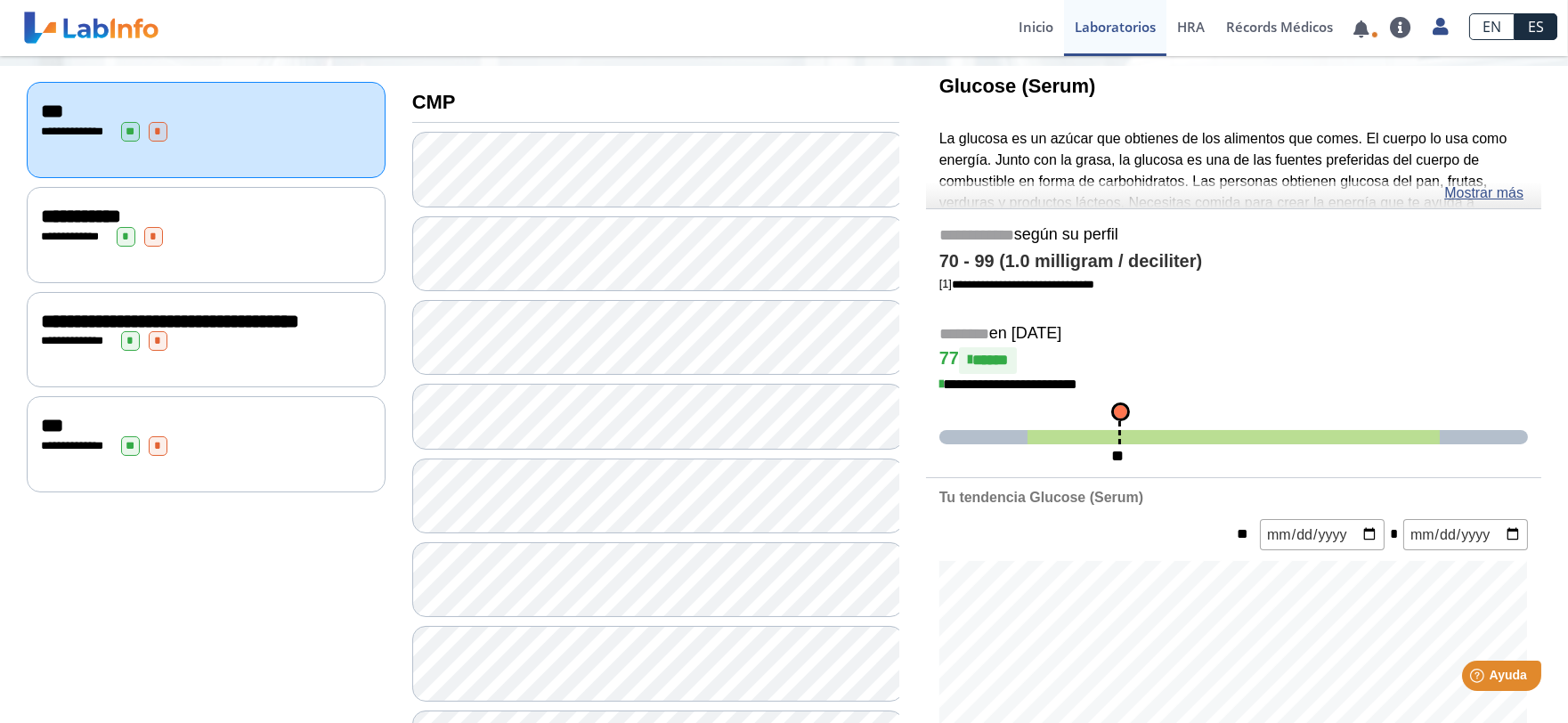
scroll to position [198, 0]
click at [109, 208] on span "**********" at bounding box center [81, 214] width 80 height 19
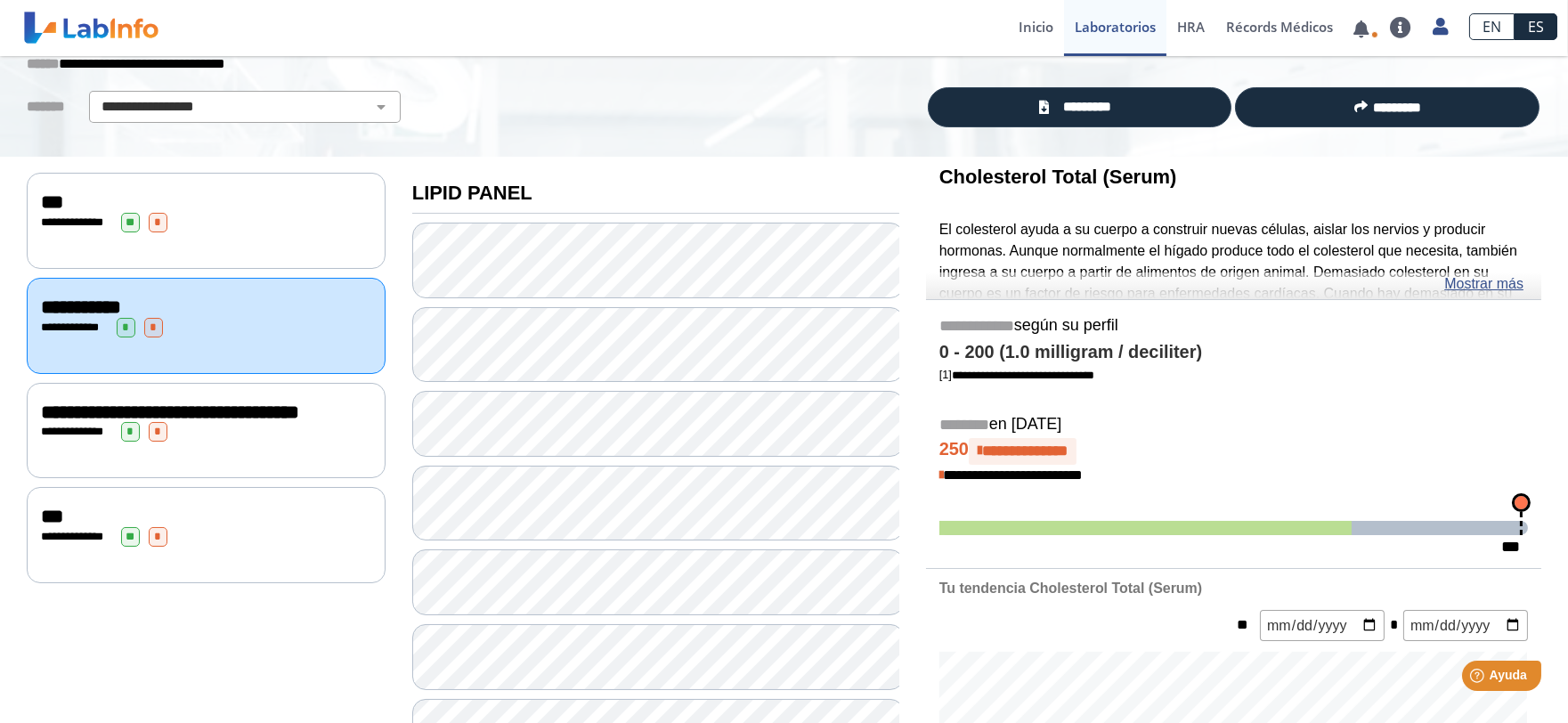
scroll to position [98, 0]
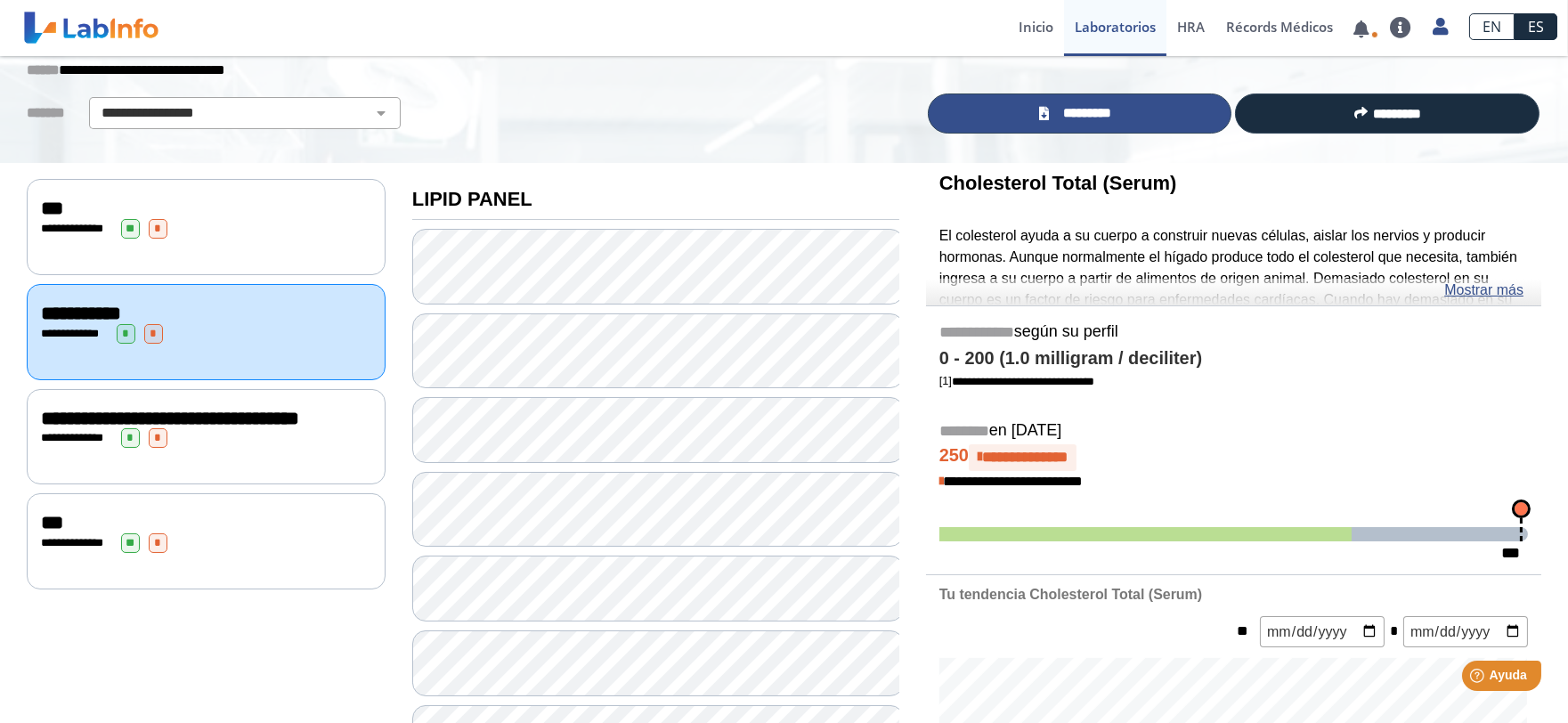
click at [1057, 117] on span "*********" at bounding box center [1086, 113] width 65 height 20
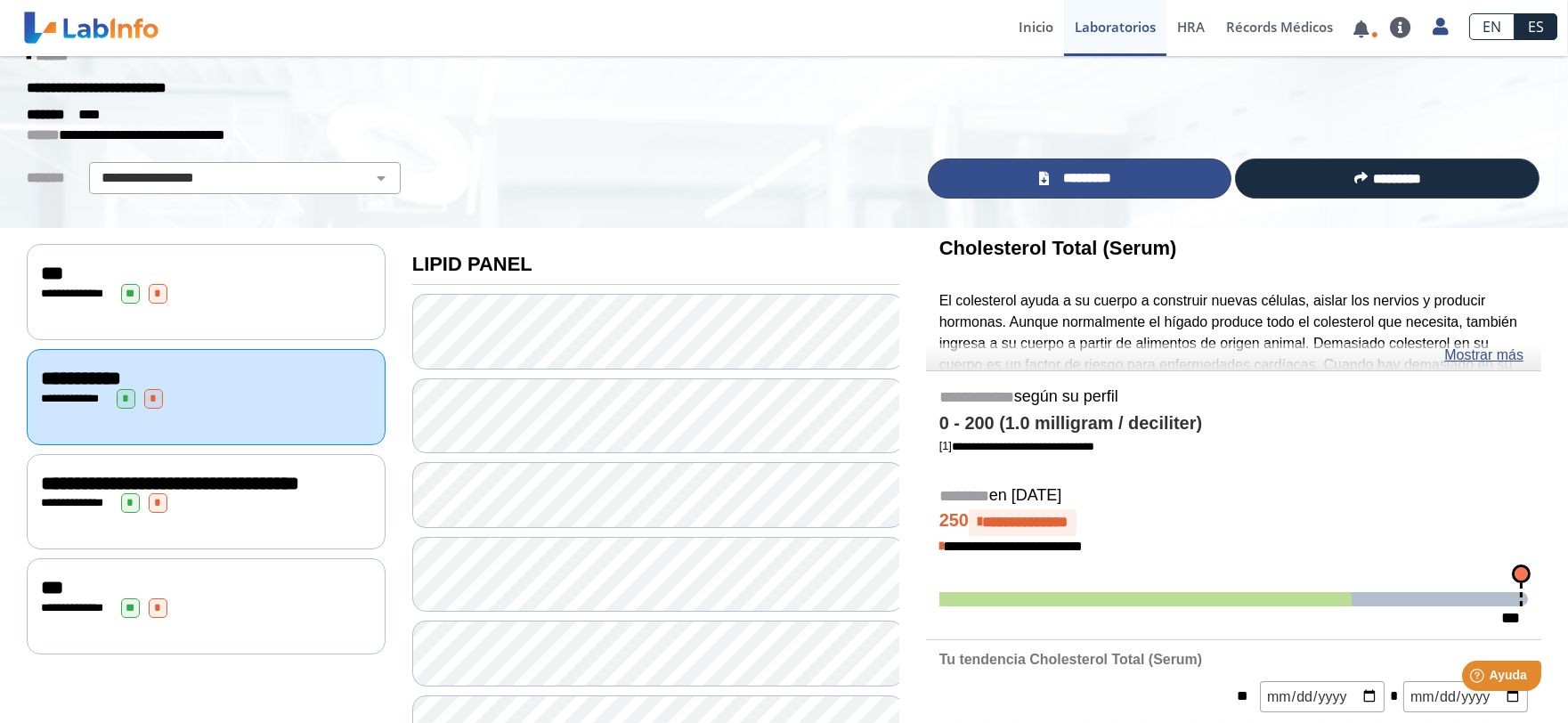
scroll to position [0, 0]
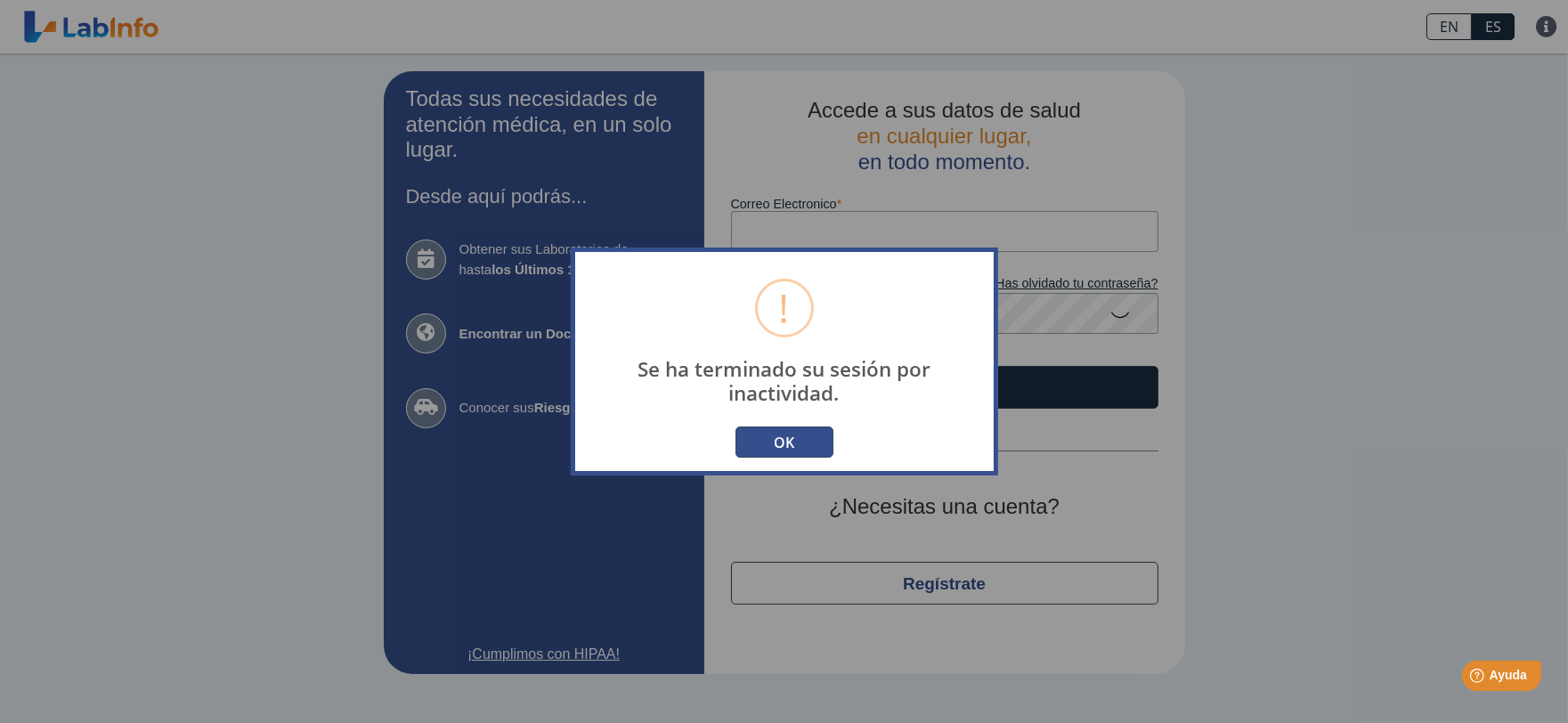
drag, startPoint x: 780, startPoint y: 434, endPoint x: 752, endPoint y: 419, distance: 31.8
click at [776, 433] on button "OK" at bounding box center [784, 442] width 97 height 31
